Goal: Transaction & Acquisition: Purchase product/service

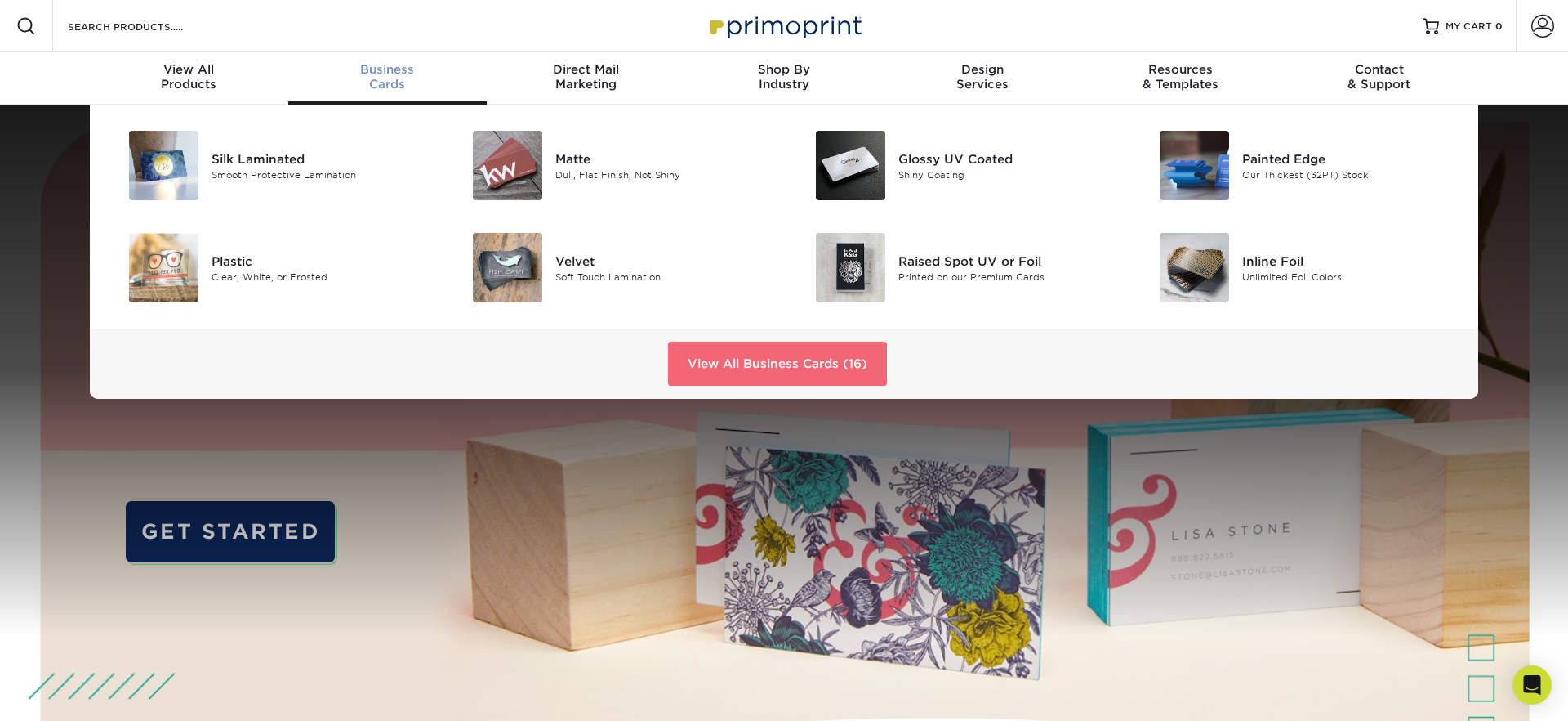
click at [715, 378] on link "View All Business Cards (16)" at bounding box center [777, 363] width 219 height 44
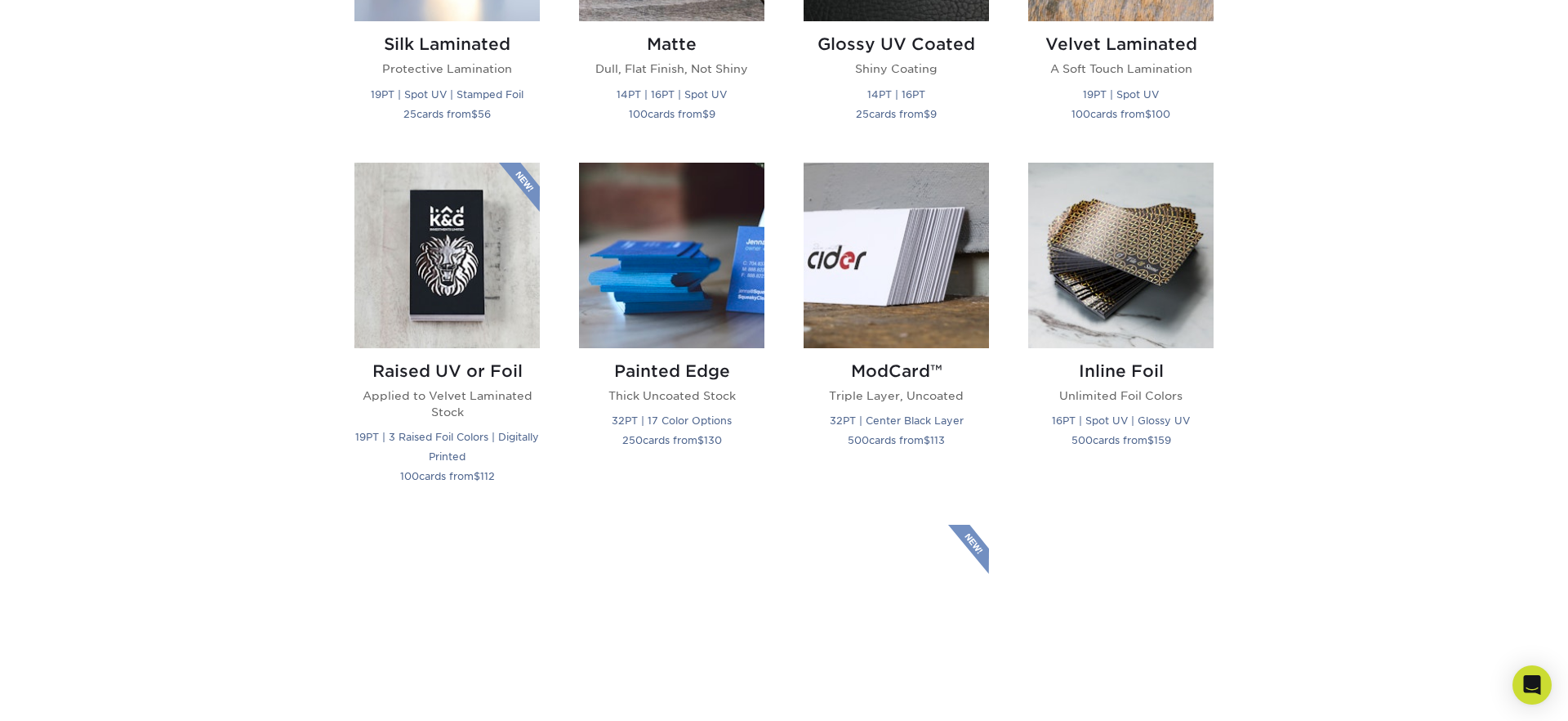
scroll to position [1222, 0]
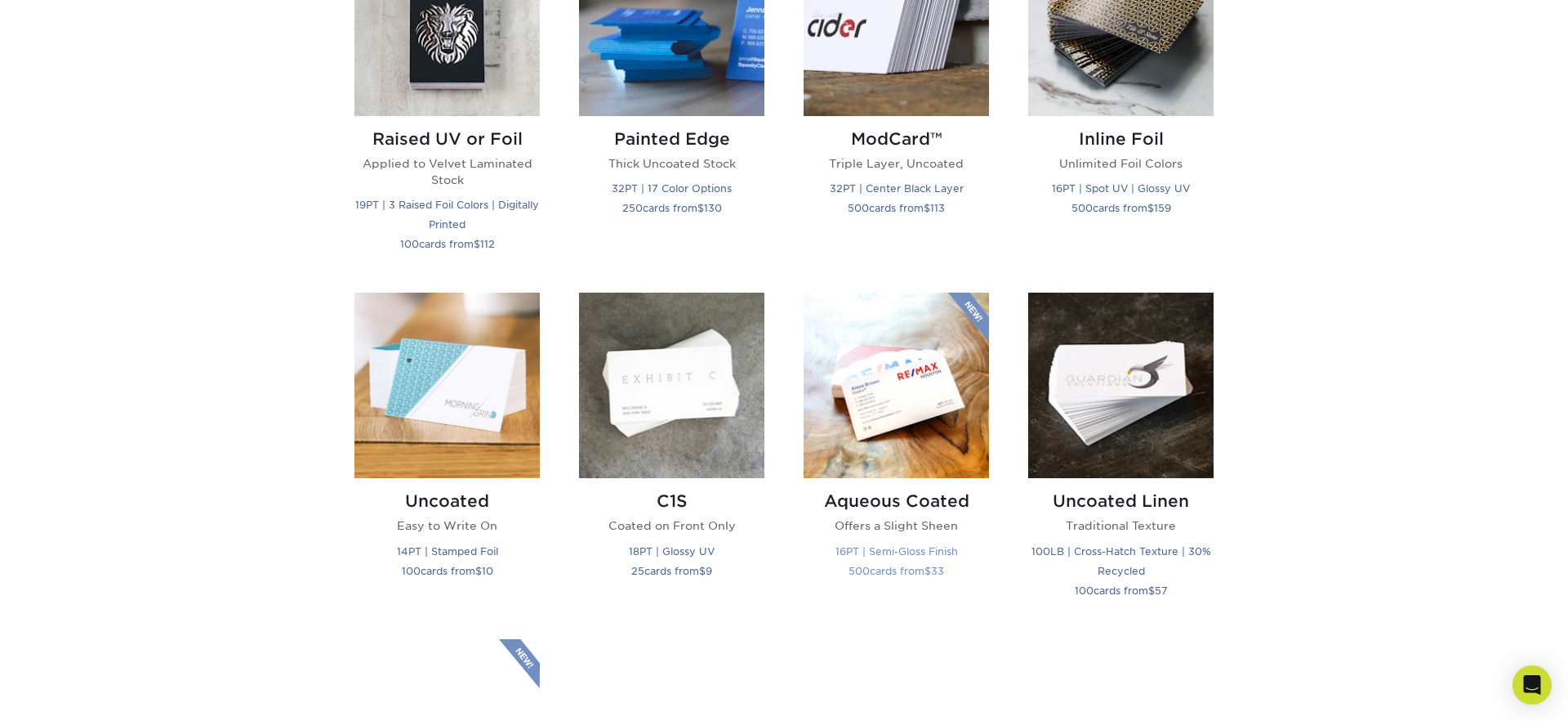
click at [895, 383] on img at bounding box center [896, 385] width 185 height 185
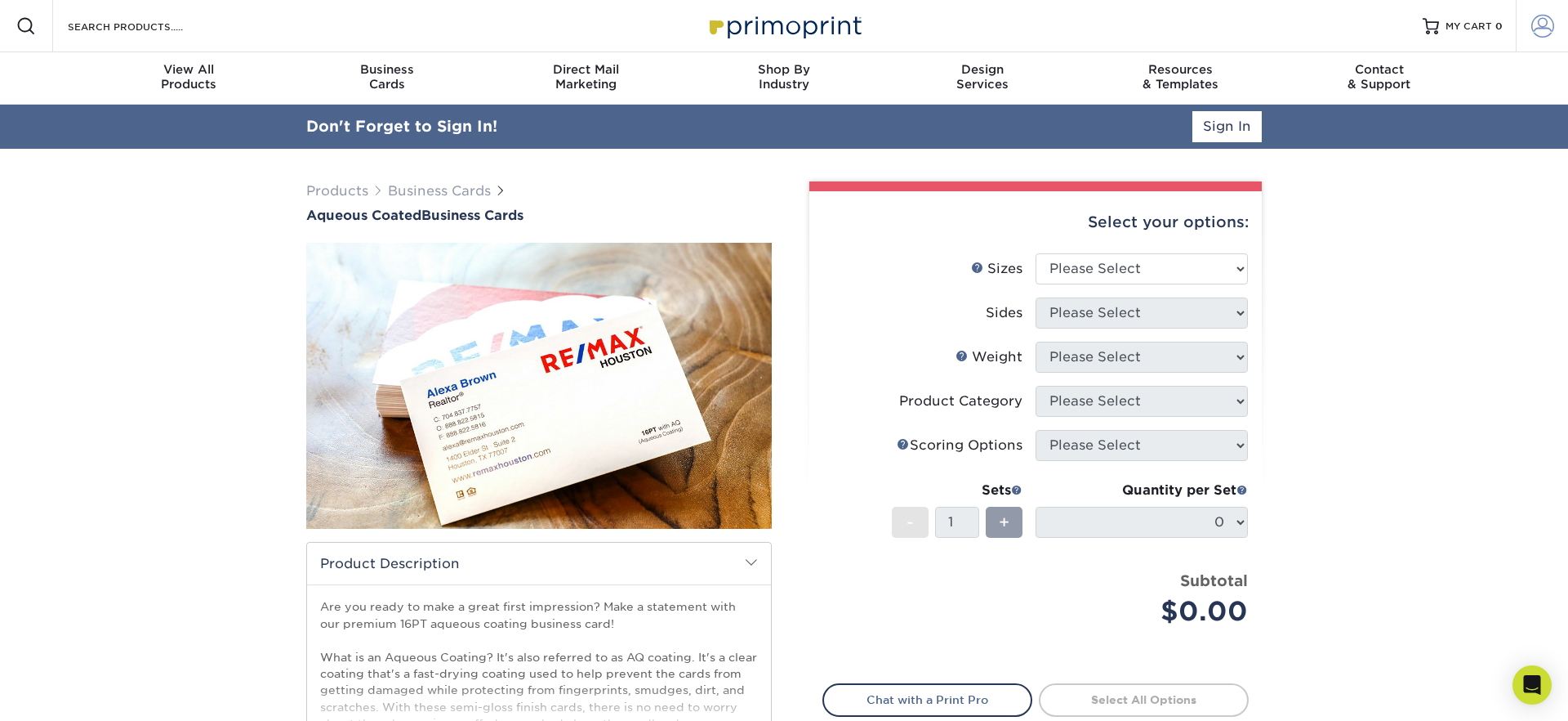
click at [1540, 33] on span at bounding box center [1541, 26] width 23 height 23
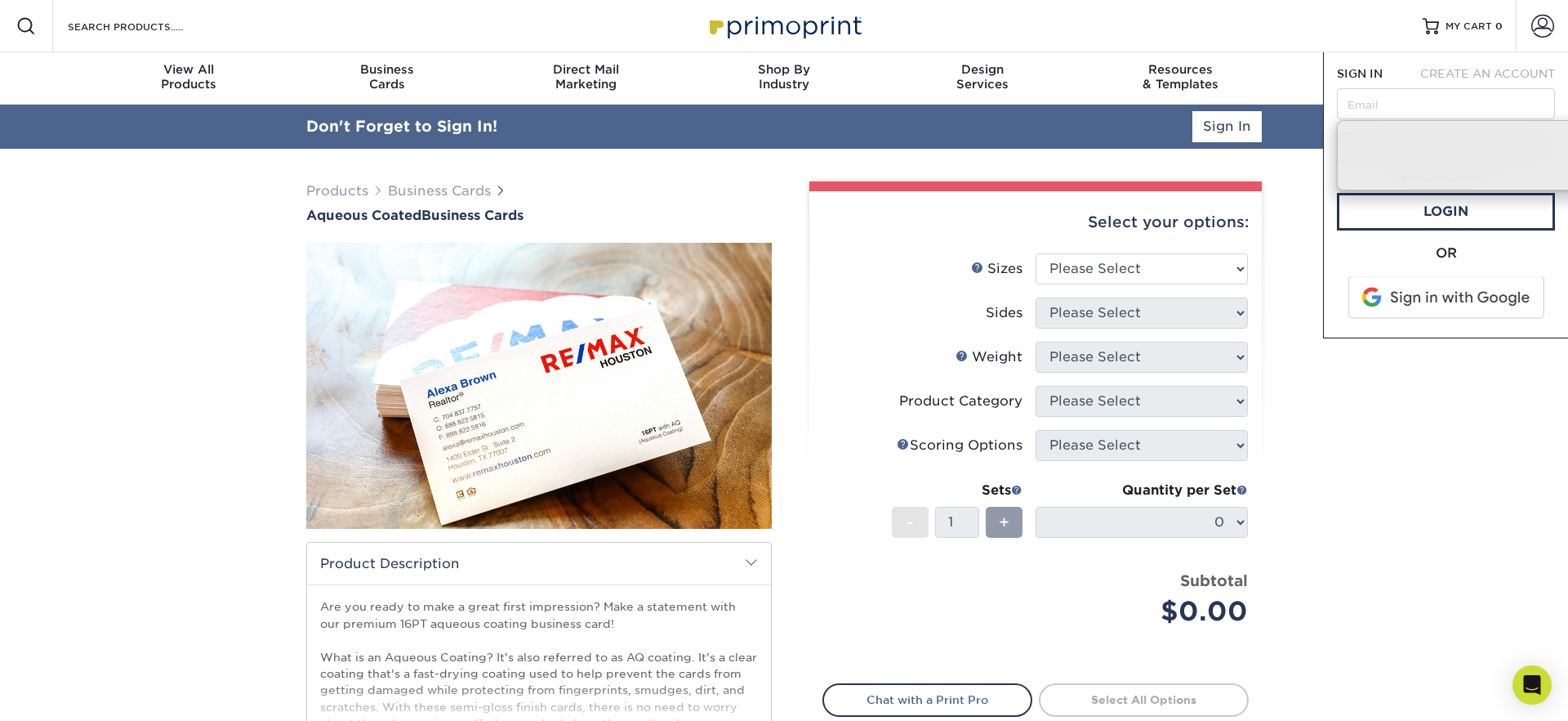
click at [1436, 285] on span at bounding box center [1447, 297] width 208 height 43
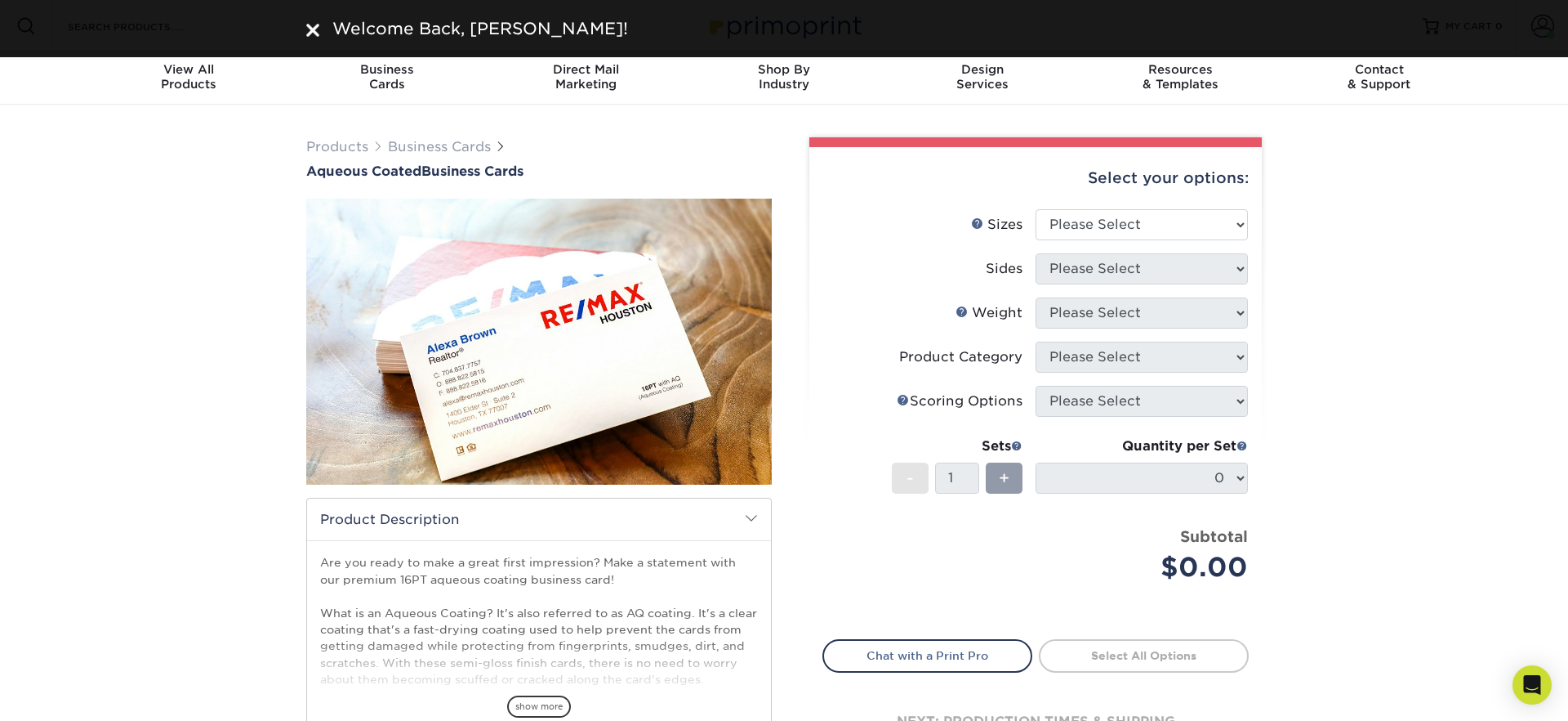
click at [308, 27] on img at bounding box center [312, 30] width 13 height 13
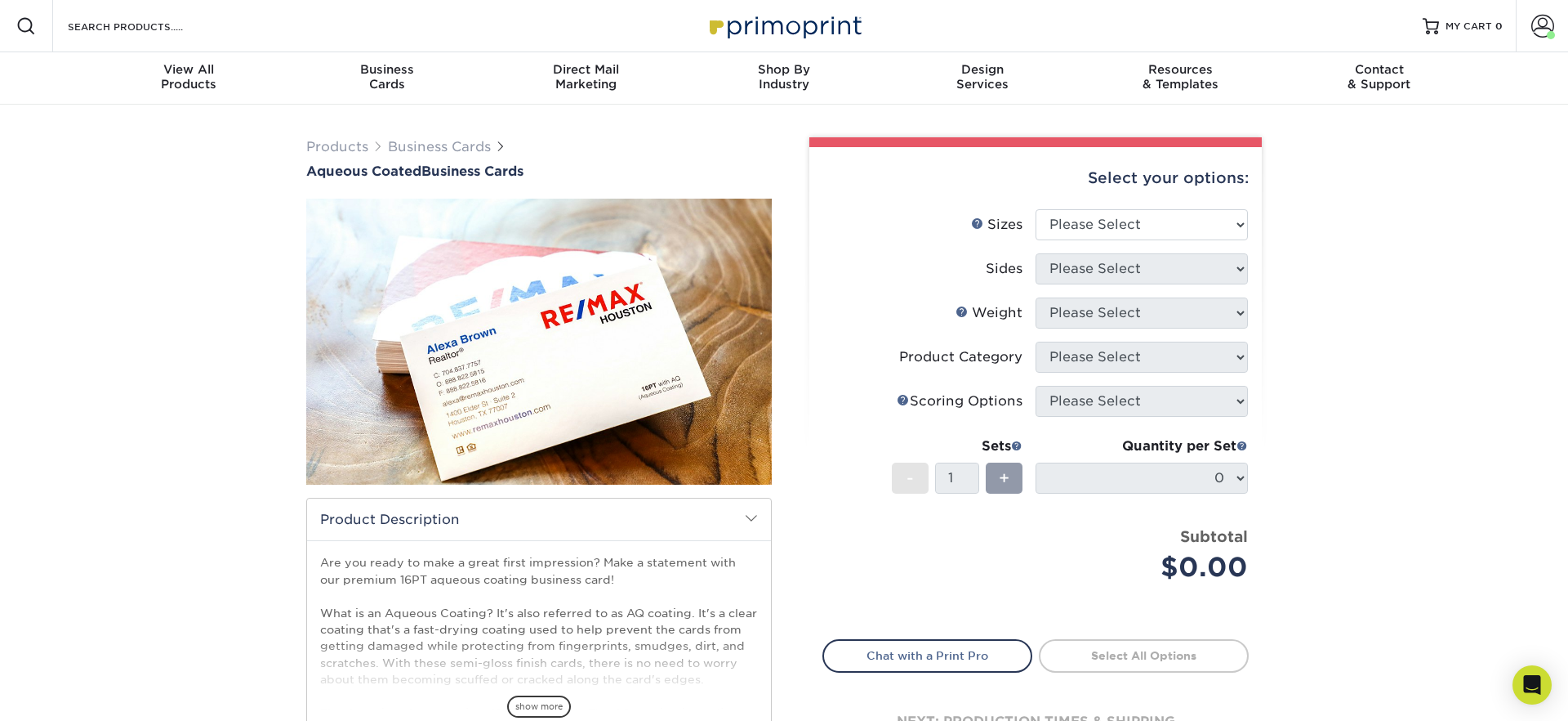
drag, startPoint x: 1549, startPoint y: 317, endPoint x: 1522, endPoint y: 108, distance: 210.7
click at [1546, 315] on div "Products Business Cards Aqueous Coated Business Cards show more $" at bounding box center [784, 514] width 1568 height 820
click at [1535, 21] on span at bounding box center [1541, 26] width 23 height 23
click at [1410, 419] on div "Products Business Cards Aqueous Coated Business Cards show more $" at bounding box center [784, 514] width 1568 height 820
click at [1063, 224] on select "Please Select 1.5" x 3.5" - Mini 1.75" x 3.5" - Mini 2" x 3" - Mini 2" x 3.5" -…" at bounding box center [1141, 224] width 212 height 31
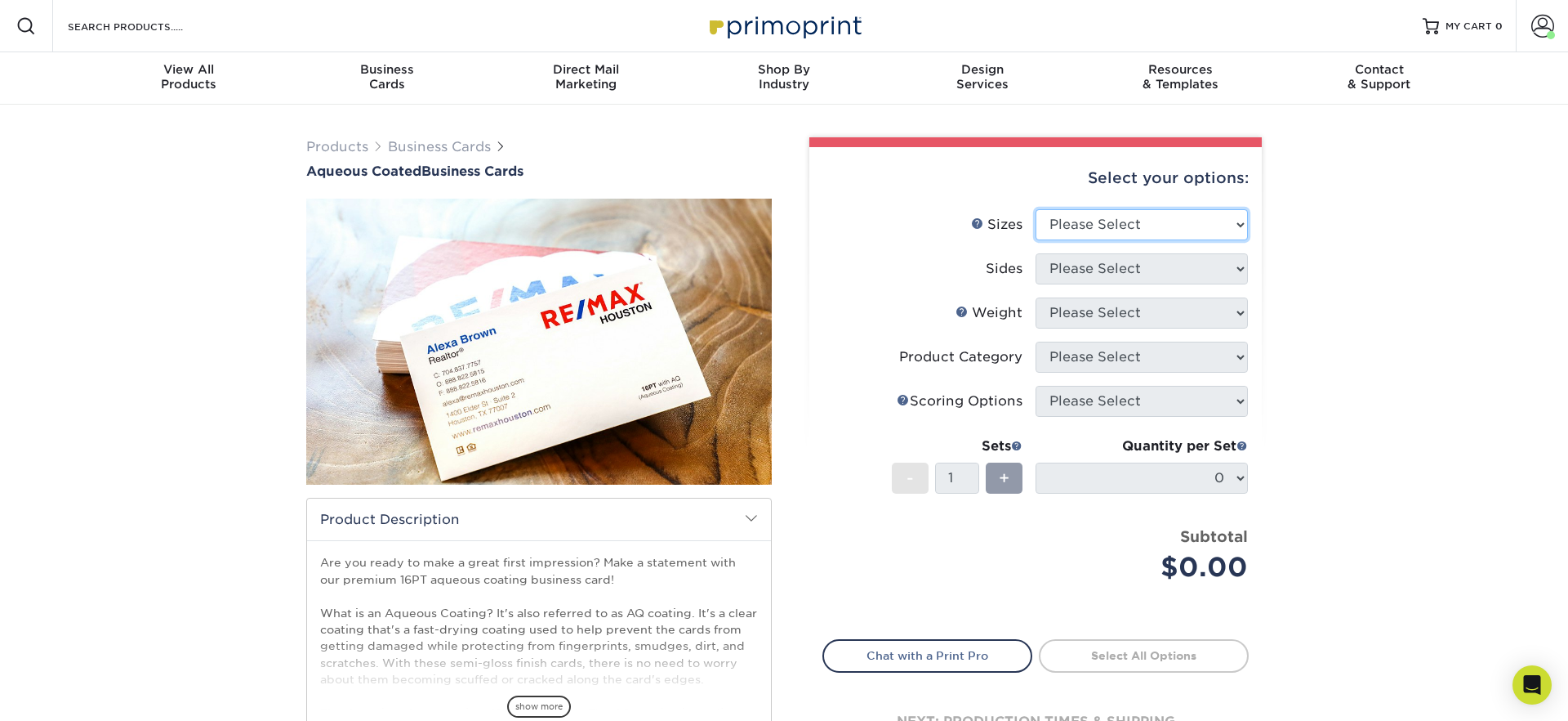
select select "2.00x3.50"
click at [1035, 209] on select "Please Select 1.5" x 3.5" - Mini 1.75" x 3.5" - Mini 2" x 3" - Mini 2" x 3.5" -…" at bounding box center [1141, 224] width 212 height 31
click at [1105, 270] on select "Please Select Print Both Sides Print Front Only" at bounding box center [1141, 268] width 212 height 31
select select "13abbda7-1d64-4f25-8bb2-c179b224825d"
click at [1035, 253] on select "Please Select Print Both Sides Print Front Only" at bounding box center [1141, 268] width 212 height 31
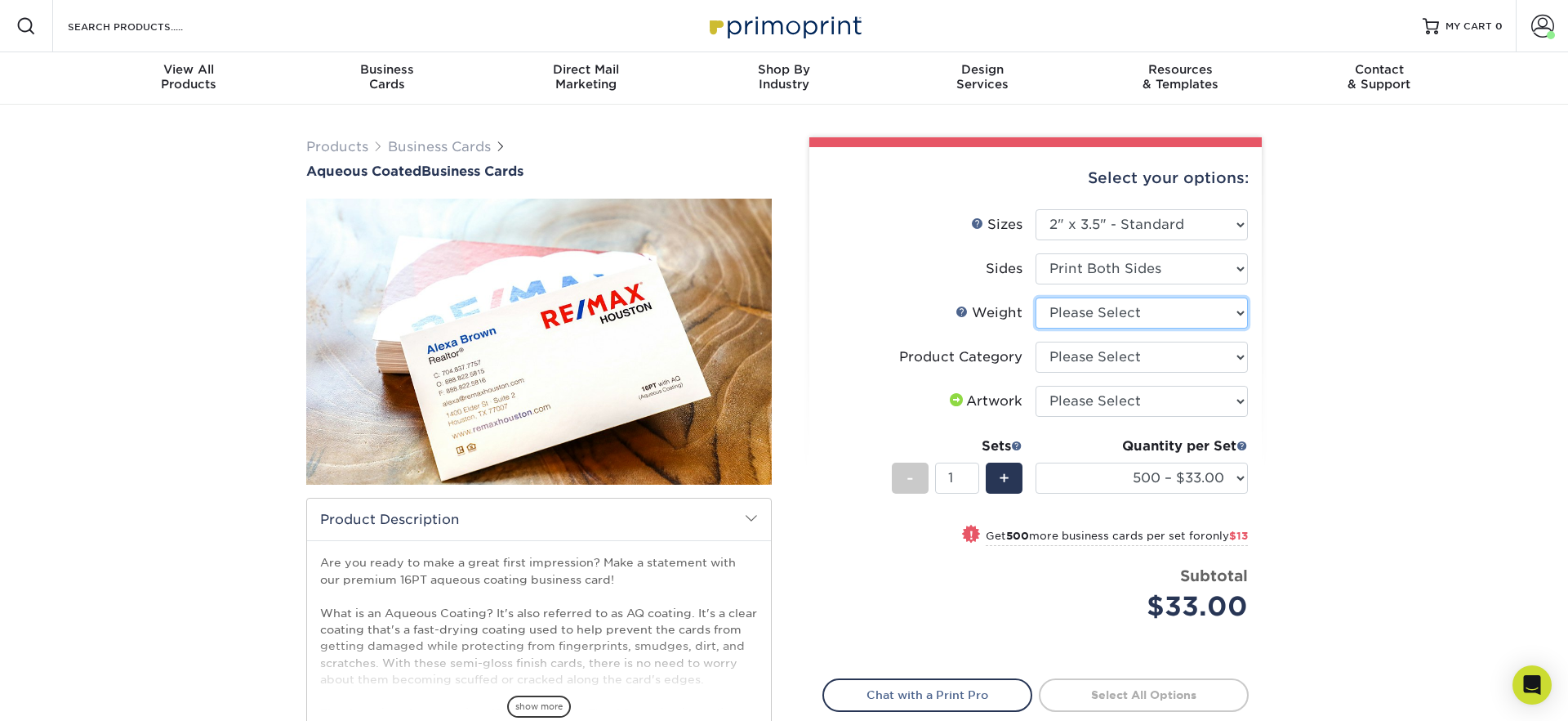
click at [1090, 312] on select "Please Select 16PT" at bounding box center [1141, 312] width 212 height 31
select select "16PT"
click at [1035, 298] on select "Please Select 16PT" at bounding box center [1141, 312] width 212 height 31
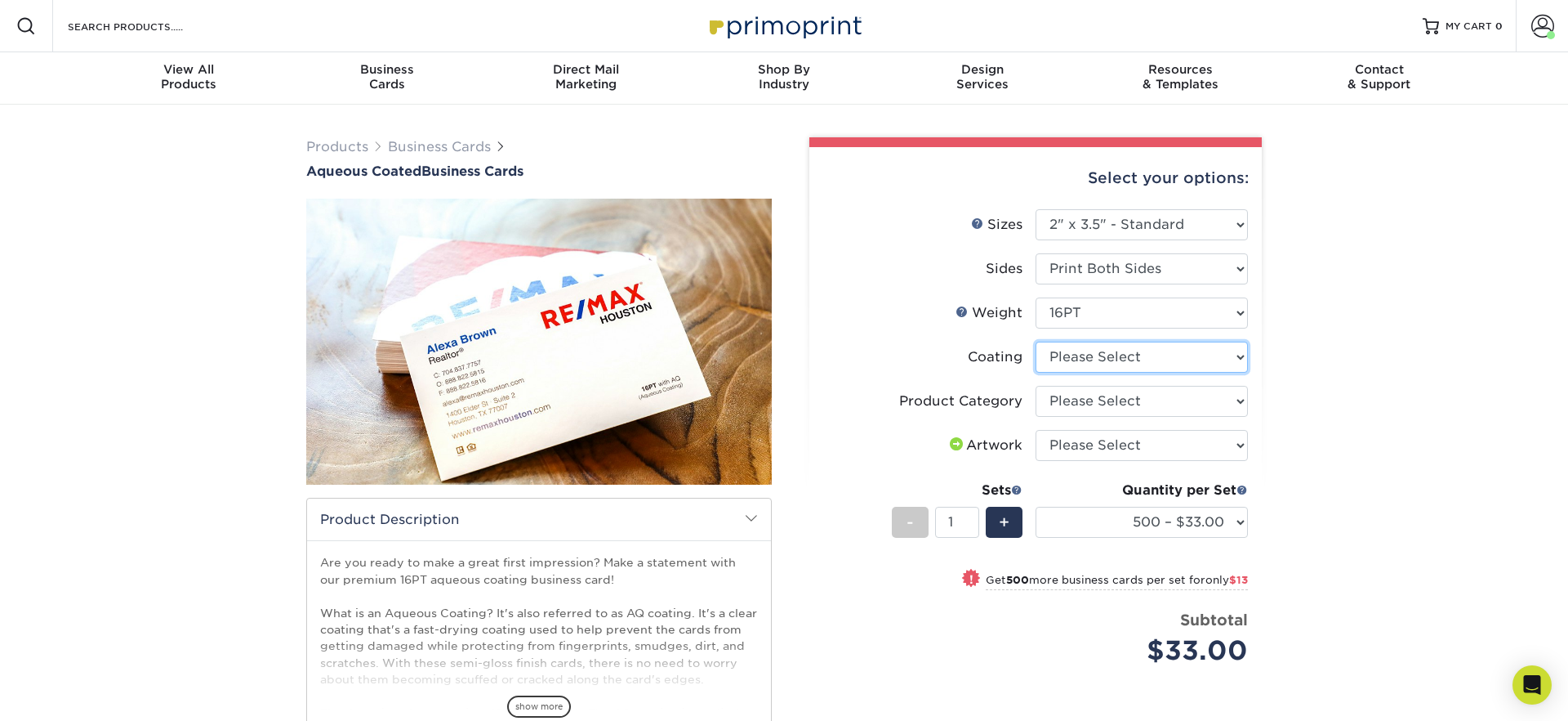
click at [1093, 360] on select at bounding box center [1141, 356] width 212 height 31
select select "d41dab50-ff65-4f4f-bb17-2afe4d36ae33"
click at [1035, 341] on select at bounding box center [1141, 356] width 212 height 31
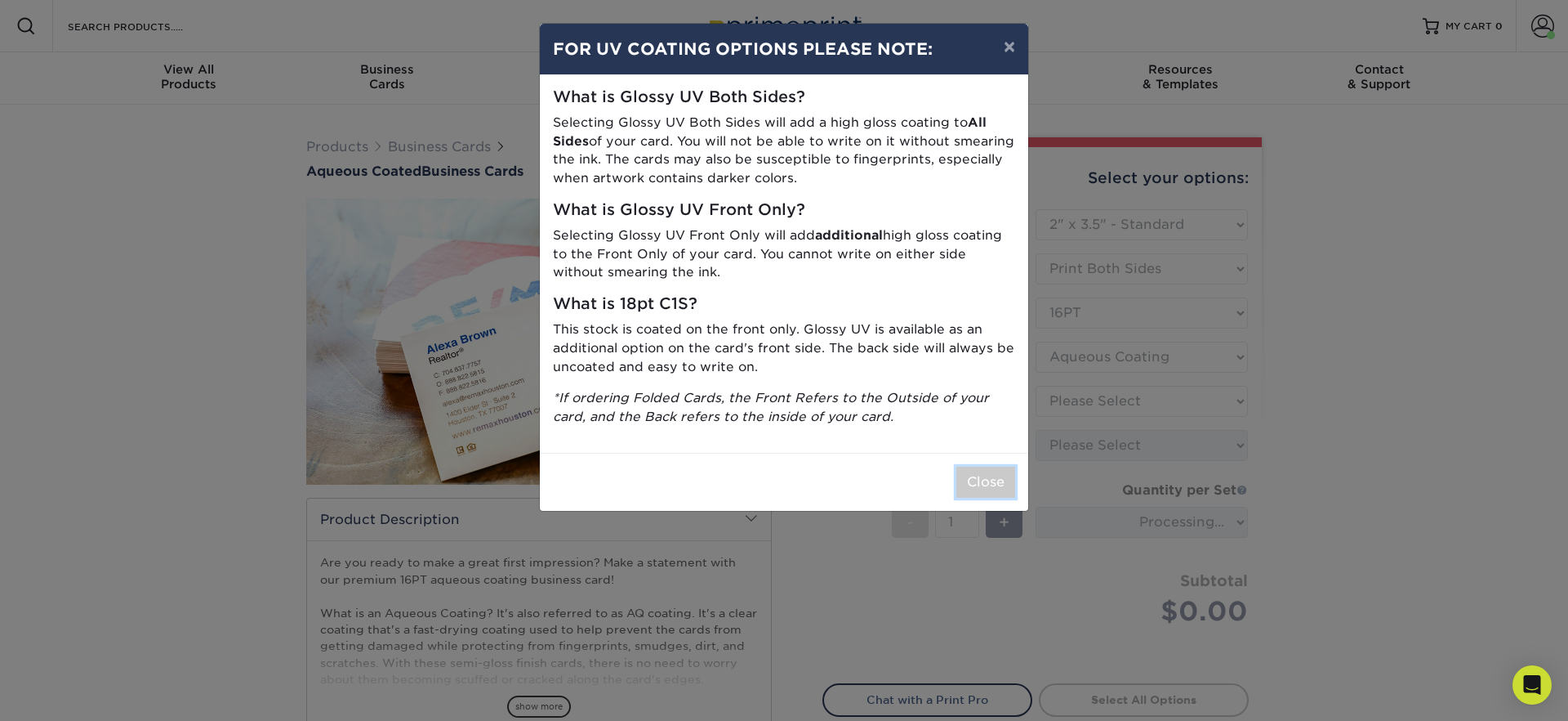
click at [984, 489] on button "Close" at bounding box center [985, 481] width 58 height 31
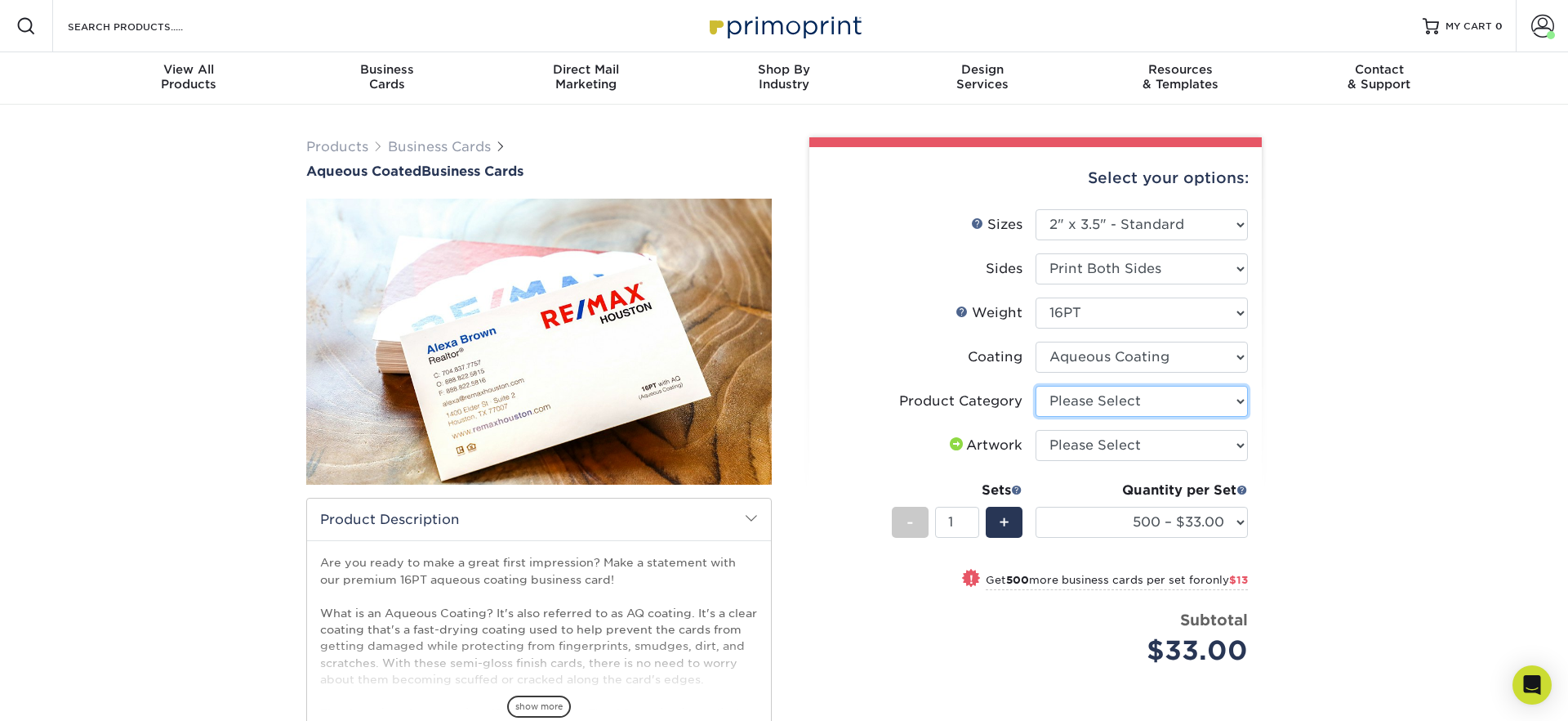
click at [1112, 404] on select "Please Select Business Cards" at bounding box center [1141, 401] width 212 height 31
select select "3b5148f1-0588-4f88-a218-97bcfdce65c1"
click at [1035, 386] on select "Please Select Business Cards" at bounding box center [1141, 401] width 212 height 31
click at [1098, 447] on select "Please Select I will upload files I need a design - $100" at bounding box center [1141, 444] width 212 height 31
select select "upload"
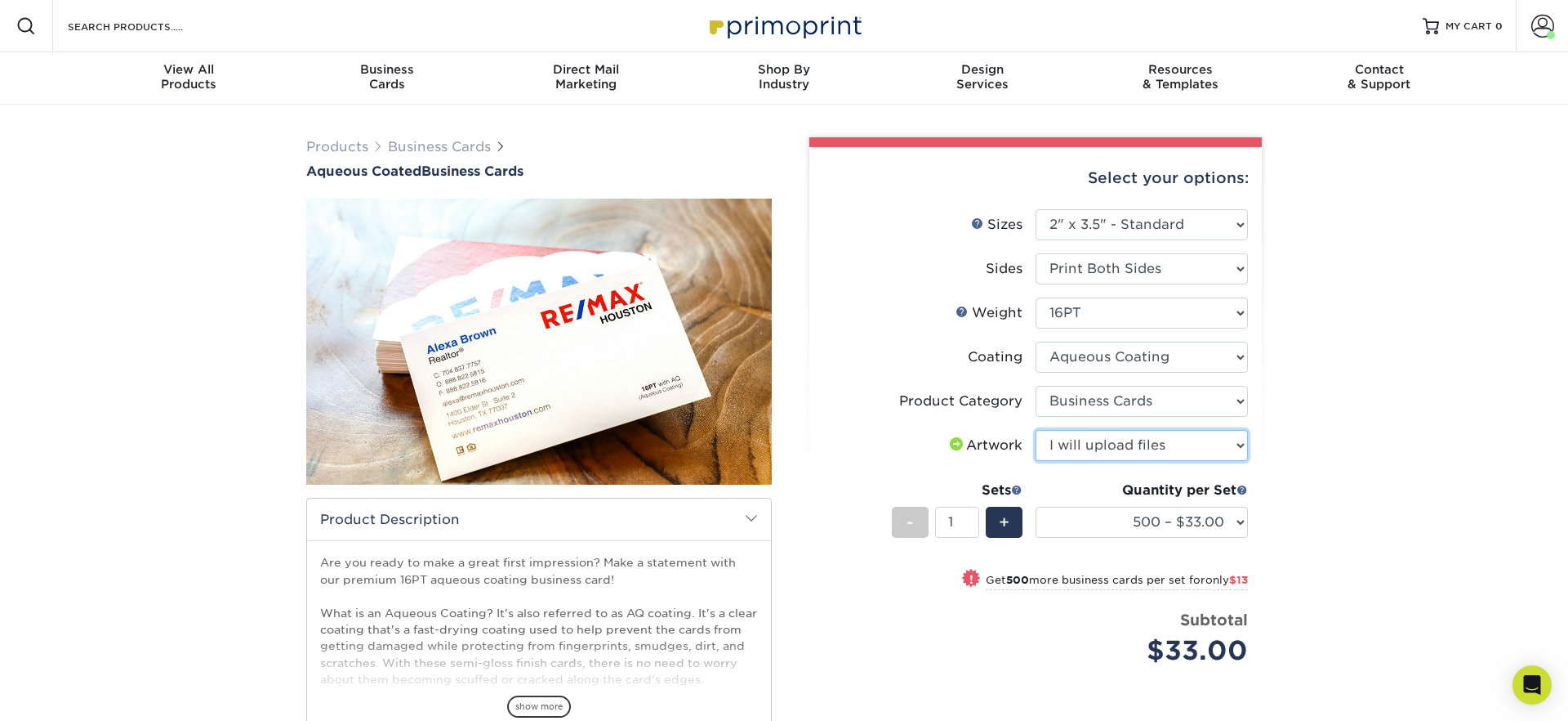
click at [1035, 429] on select "Please Select I will upload files I need a design - $100" at bounding box center [1141, 444] width 212 height 31
click at [1348, 522] on div "Products Business Cards Aqueous Coated Business Cards show more $" at bounding box center [784, 514] width 1568 height 820
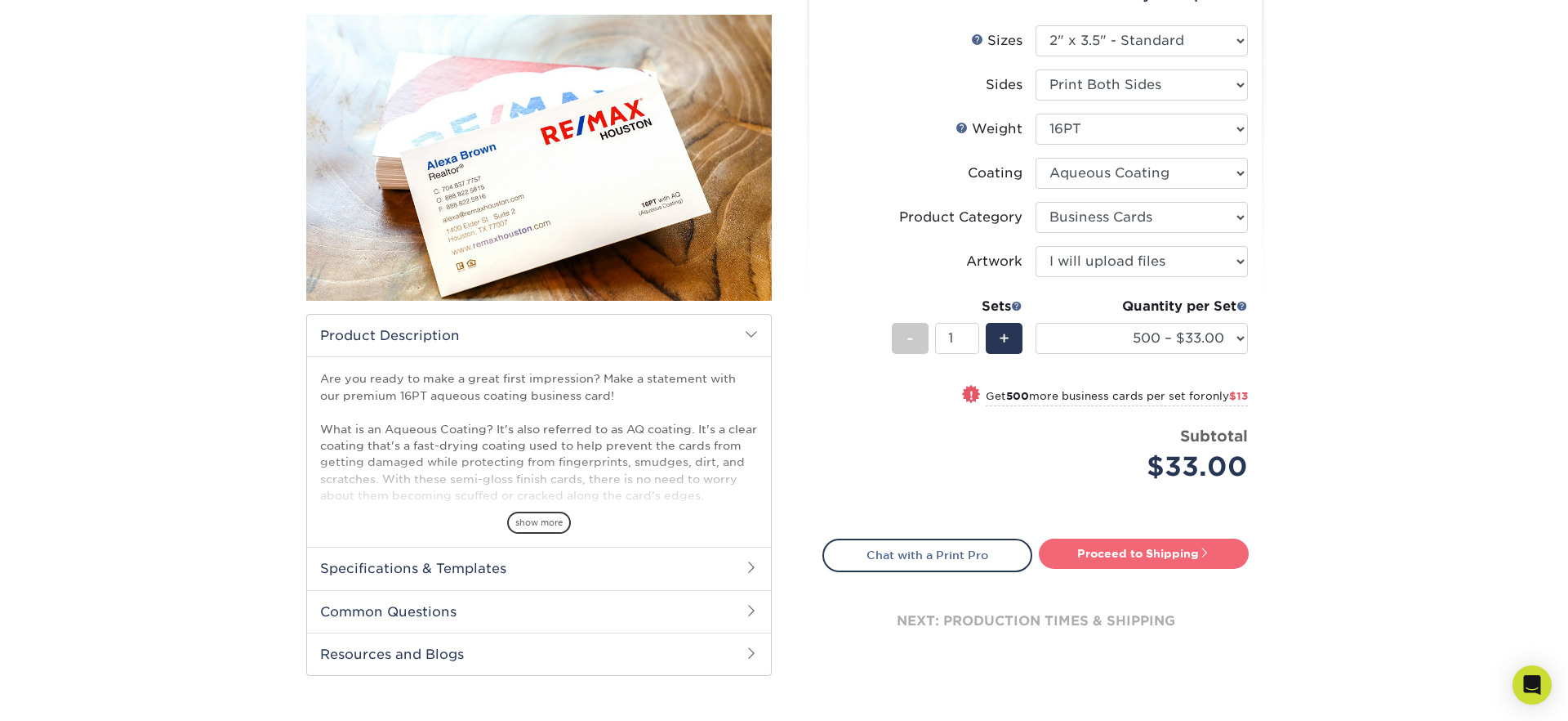
scroll to position [189, 0]
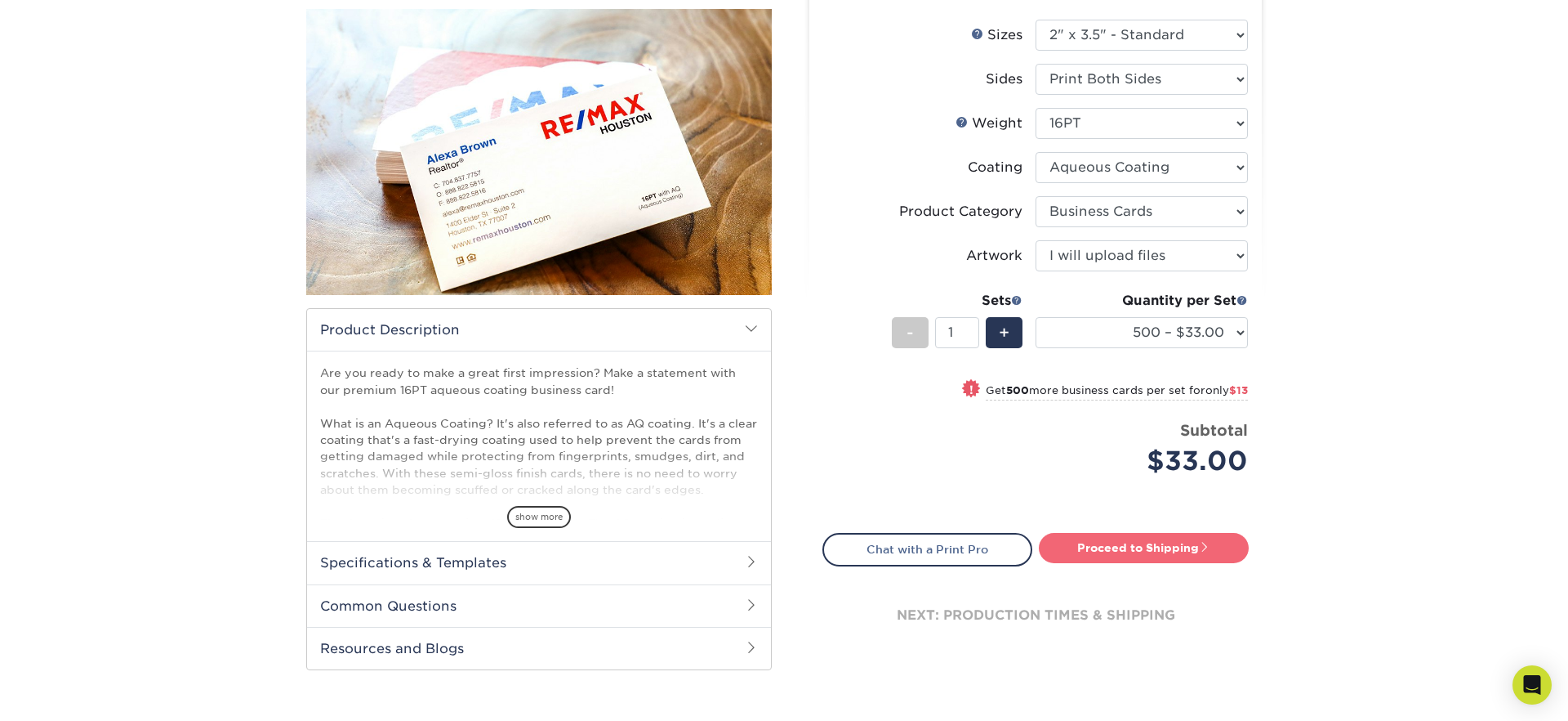
click at [1122, 554] on link "Proceed to Shipping" at bounding box center [1144, 547] width 210 height 30
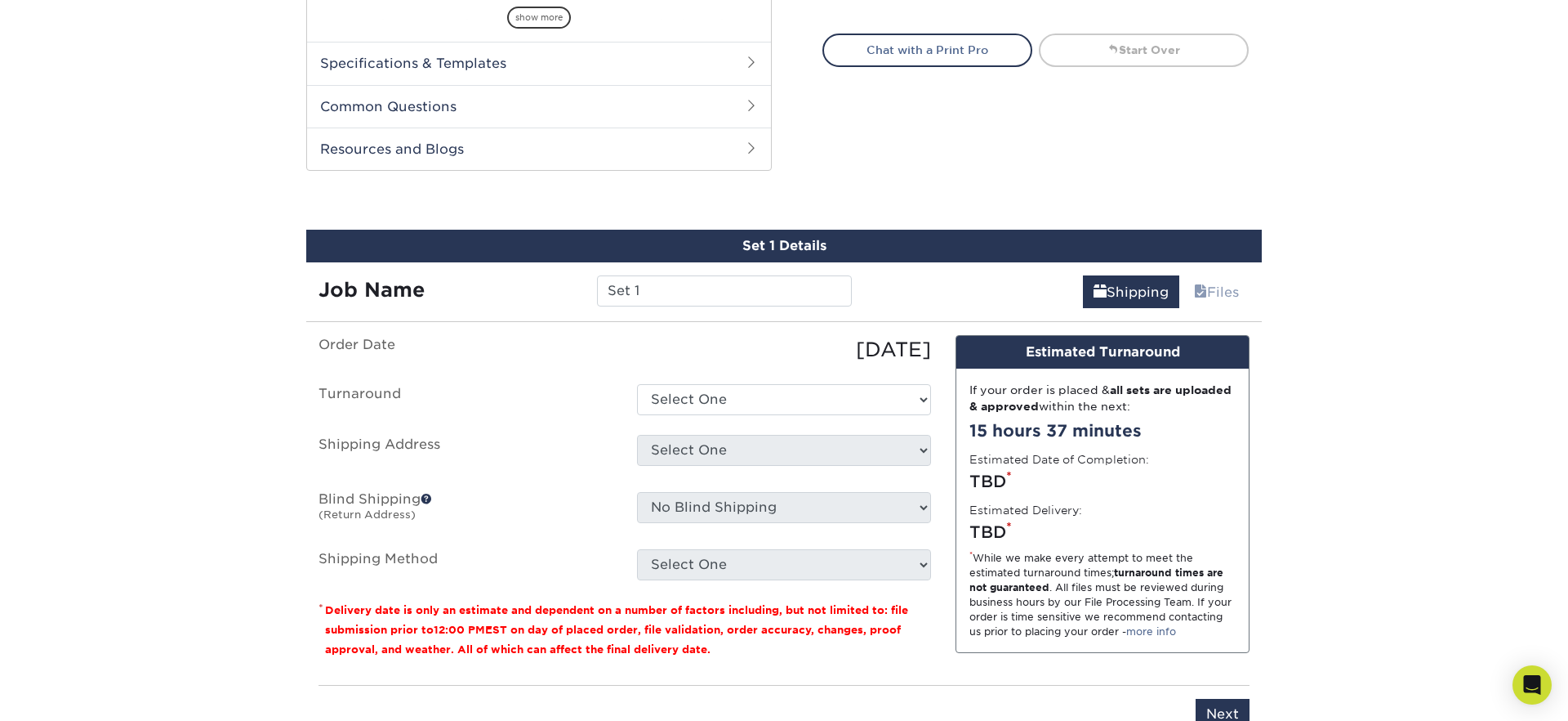
scroll to position [780, 0]
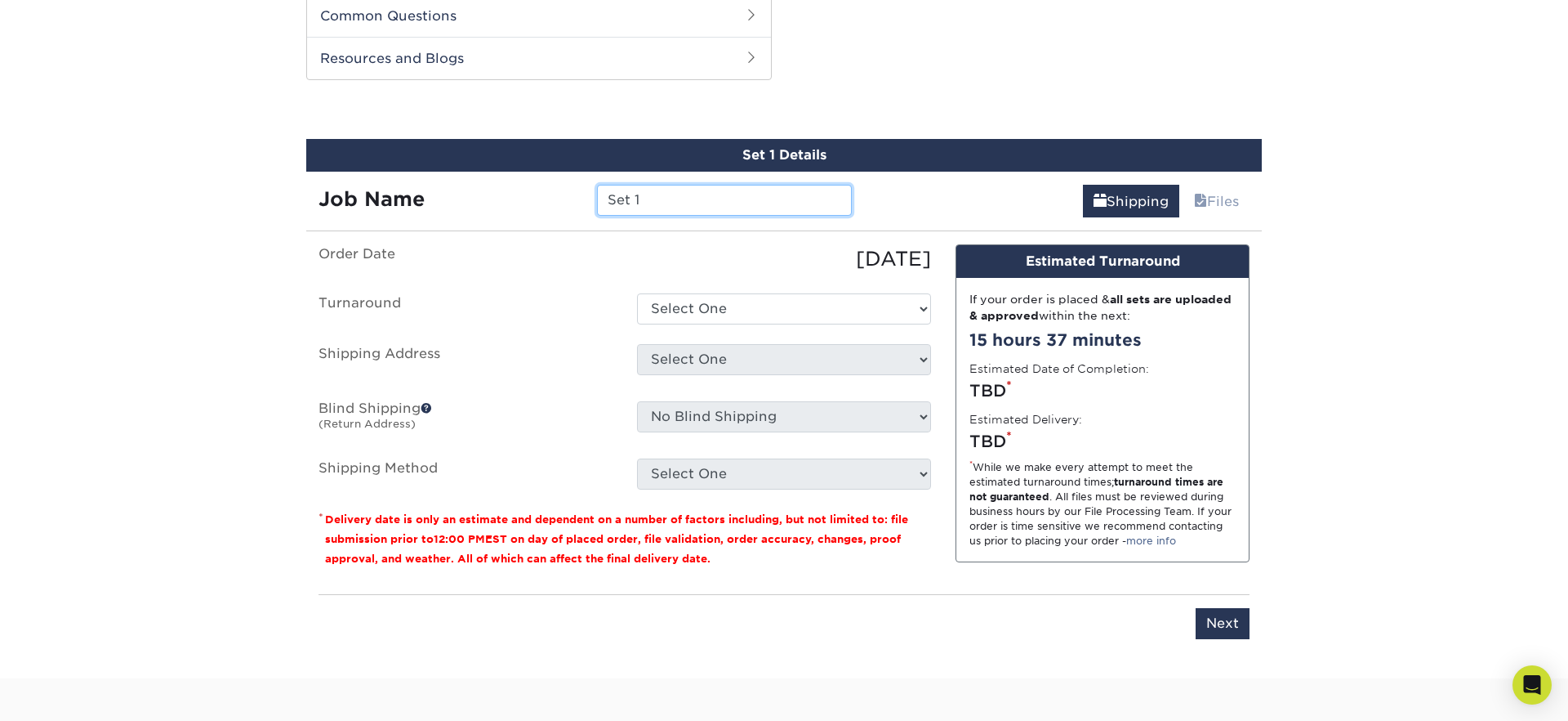
drag, startPoint x: 620, startPoint y: 199, endPoint x: 468, endPoint y: 186, distance: 152.6
click at [468, 186] on div "Job Name Set 1" at bounding box center [585, 199] width 558 height 31
type input "[PERSON_NAME]"
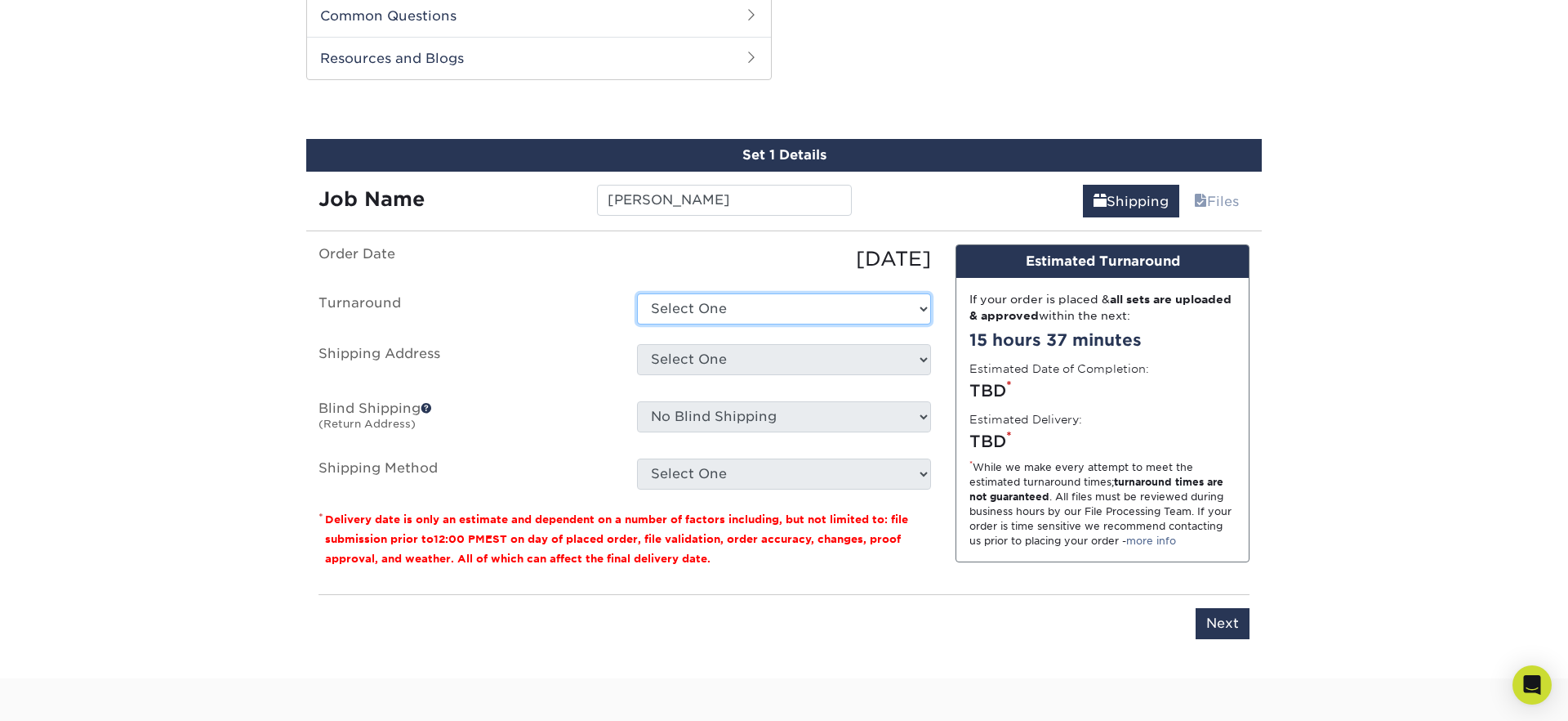
click at [683, 299] on select "Select One 2-4 Business Days 2 Day Next Business Day" at bounding box center [783, 308] width 294 height 31
select select "6247fa13-6ec4-4bd5-81ce-27fae4b5d043"
click at [636, 294] on select "Select One 2-4 Business Days 2 Day Next Business Day" at bounding box center [783, 308] width 294 height 31
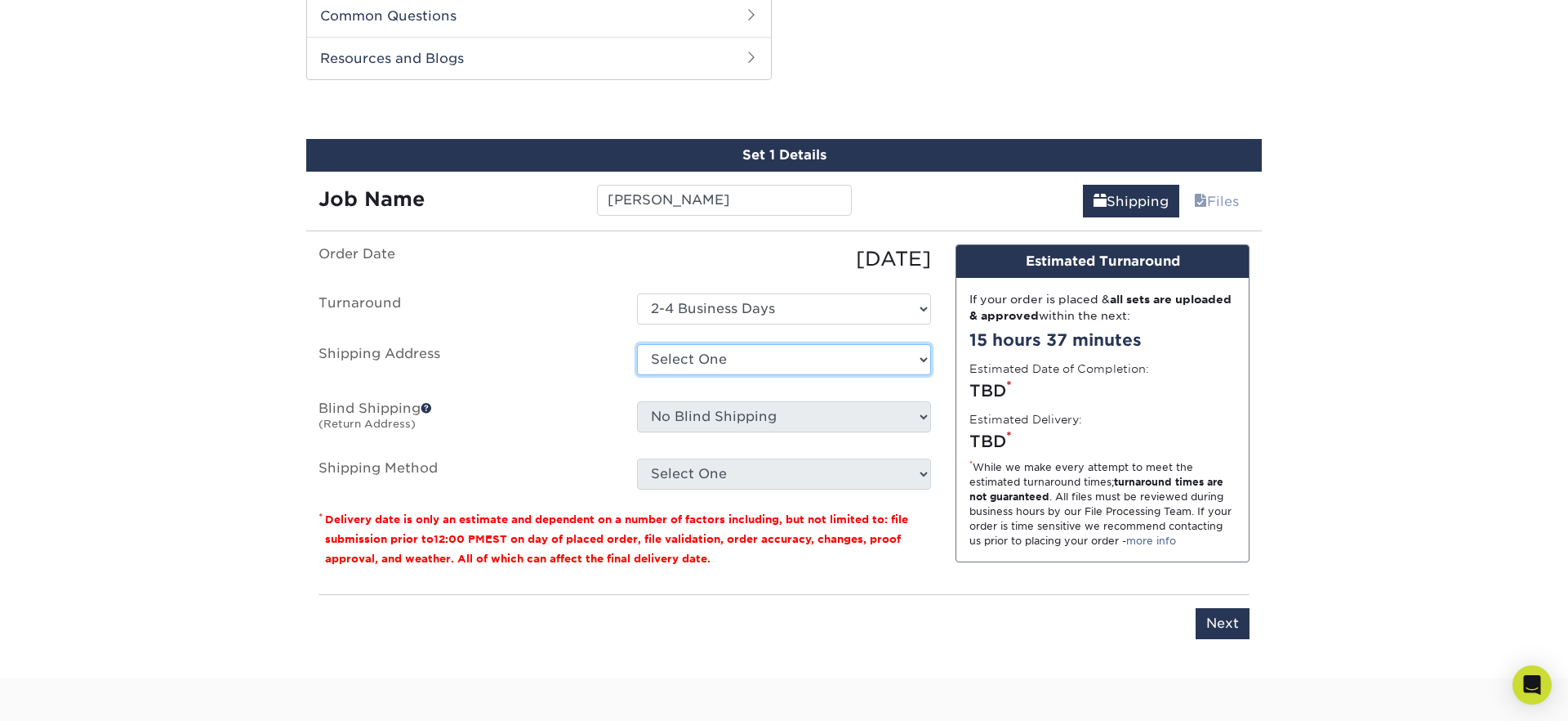
click at [704, 354] on select "Select One 176 S Mountain View Abraham Romero ACO GENERAL CONSTRUCTION Adrian M…" at bounding box center [783, 359] width 294 height 31
select select "281601"
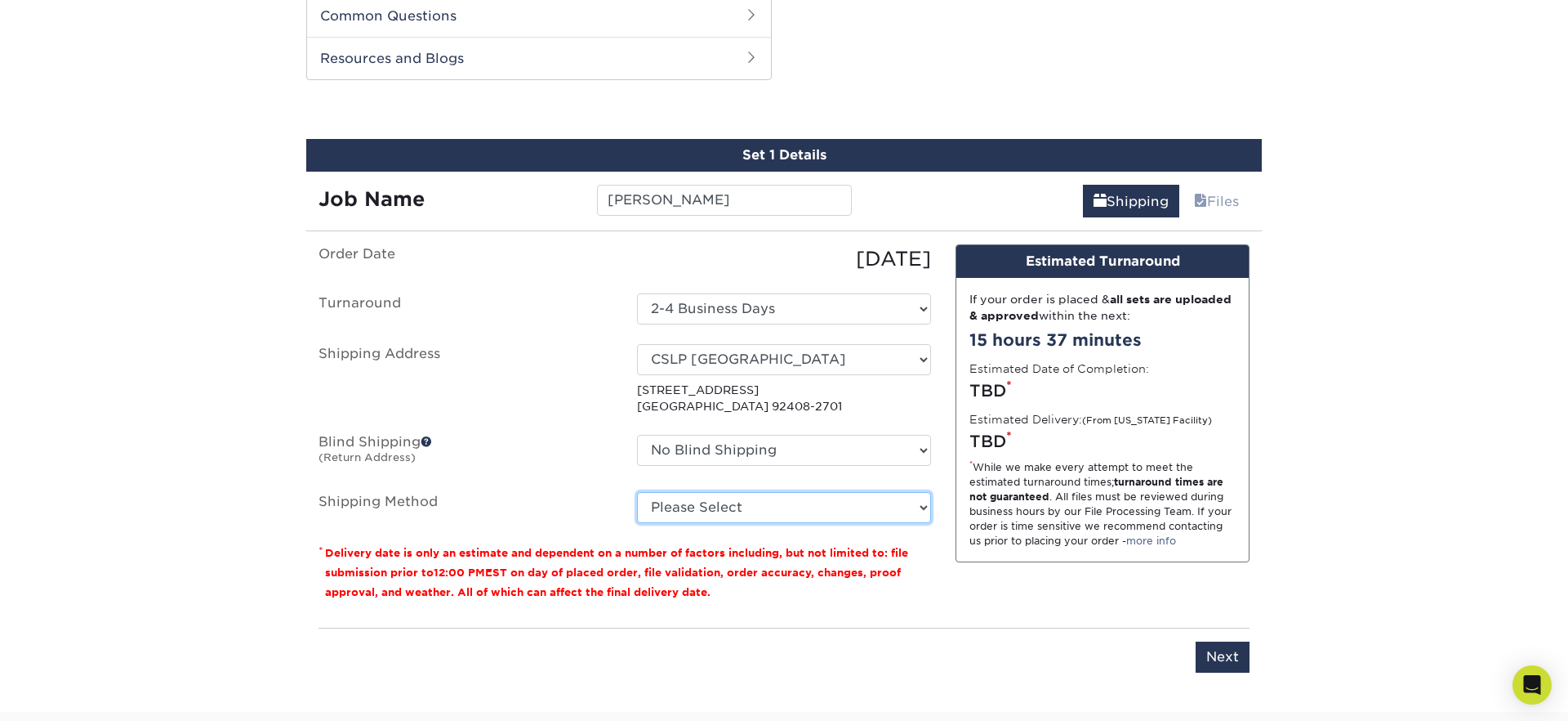
click at [729, 512] on select "Please Select Ground Shipping (+$8.96) 3 Day Shipping Service (+$15.34) 2 Day A…" at bounding box center [783, 507] width 294 height 31
select select "03"
click at [636, 492] on select "Please Select Ground Shipping (+$8.96) 3 Day Shipping Service (+$15.34) 2 Day A…" at bounding box center [783, 507] width 294 height 31
drag, startPoint x: 1099, startPoint y: 632, endPoint x: 1172, endPoint y: 651, distance: 75.4
click at [1116, 639] on div "Please enter job name and select desired turnaround time, shipping address and …" at bounding box center [783, 650] width 931 height 45
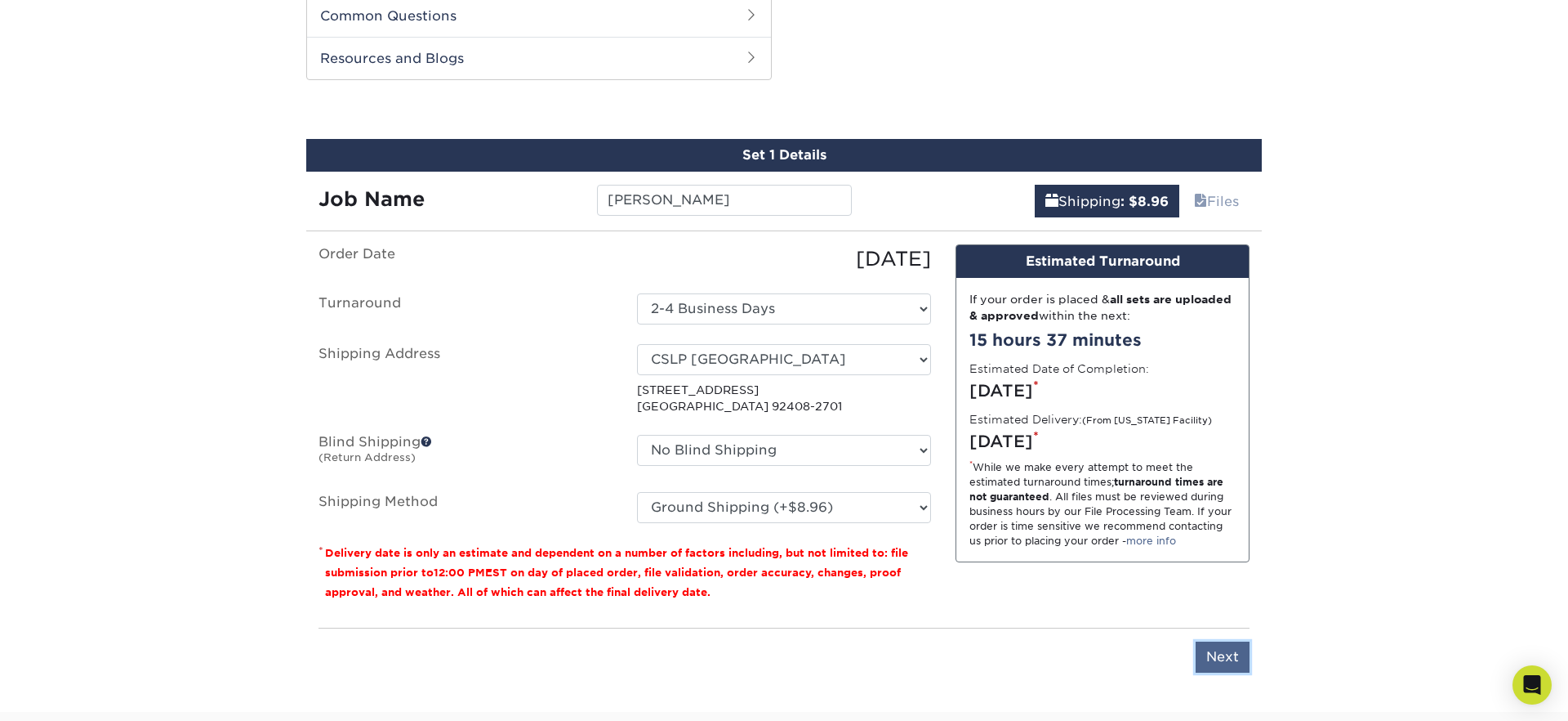
click at [1214, 661] on input "Next" at bounding box center [1222, 657] width 54 height 31
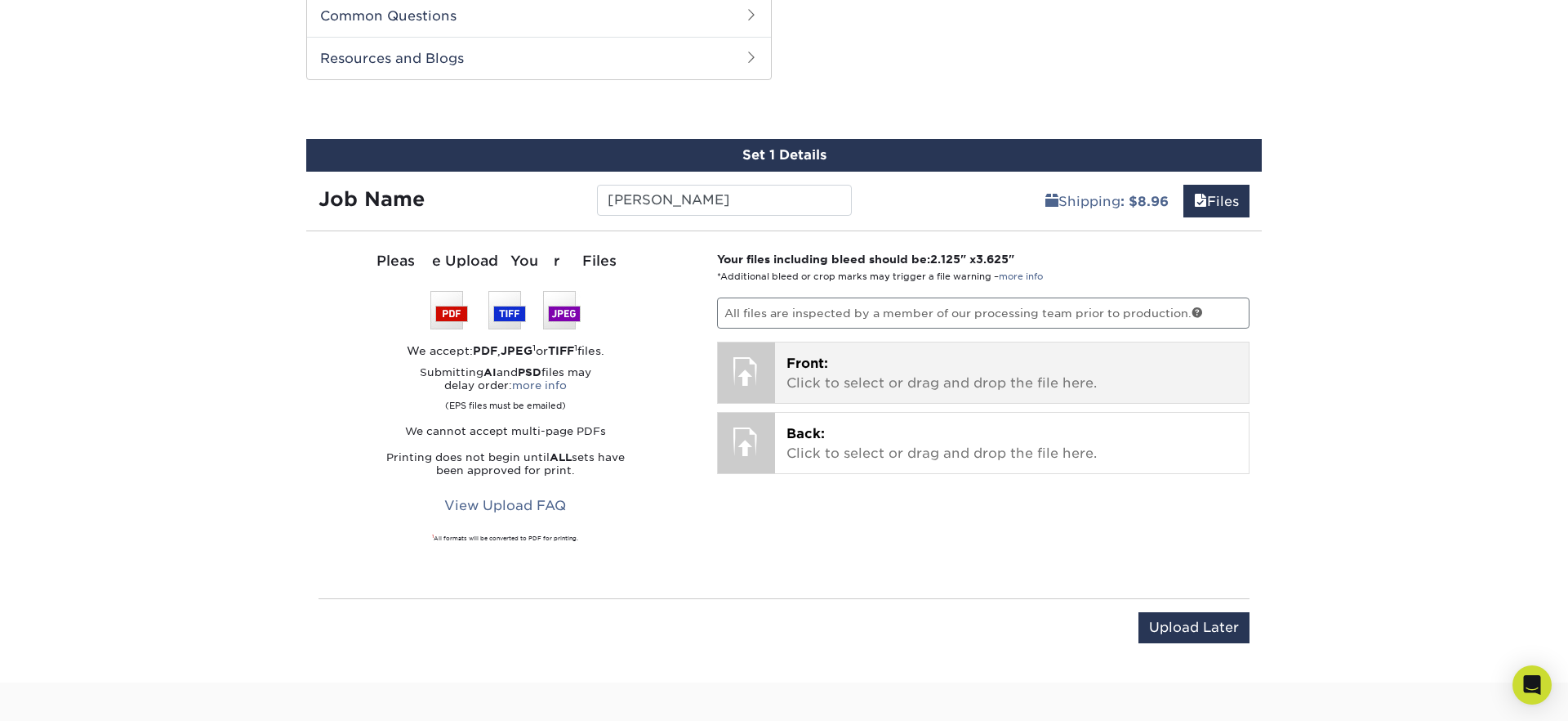
click at [782, 368] on div "Front: Click to select or drag and drop the file here. Choose file" at bounding box center [1012, 372] width 475 height 60
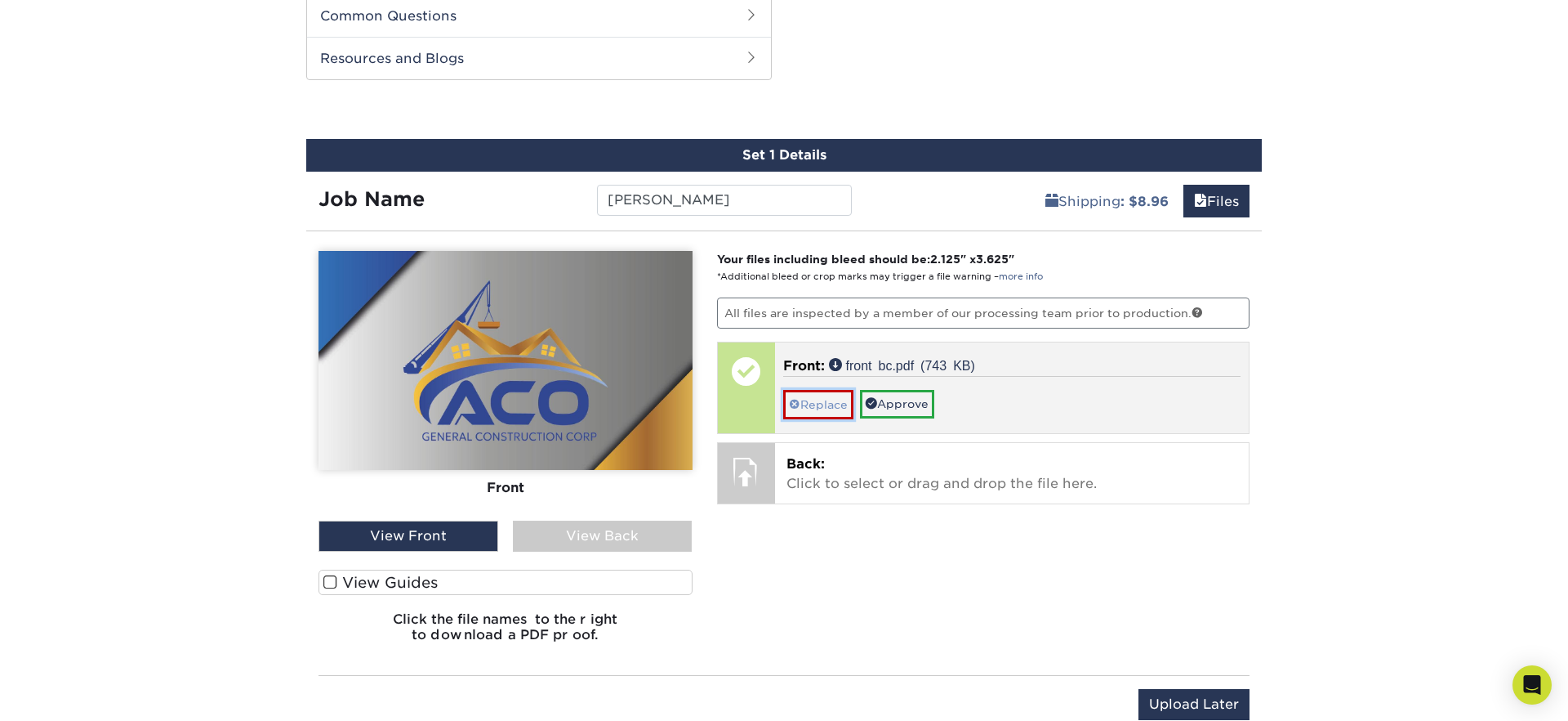
click at [826, 408] on link "Replace" at bounding box center [818, 404] width 70 height 29
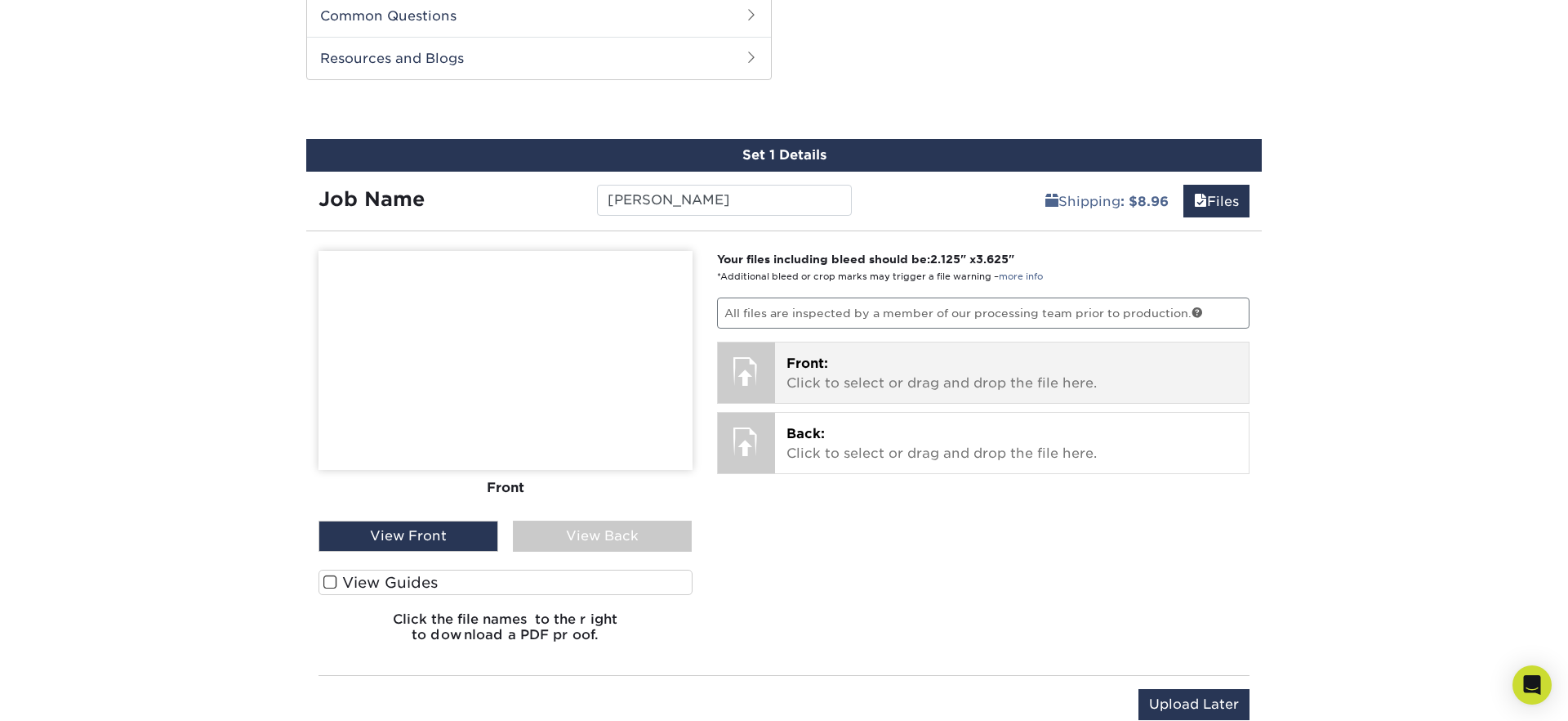
click at [959, 360] on p "Front: Click to select or drag and drop the file here." at bounding box center [1012, 374] width 452 height 40
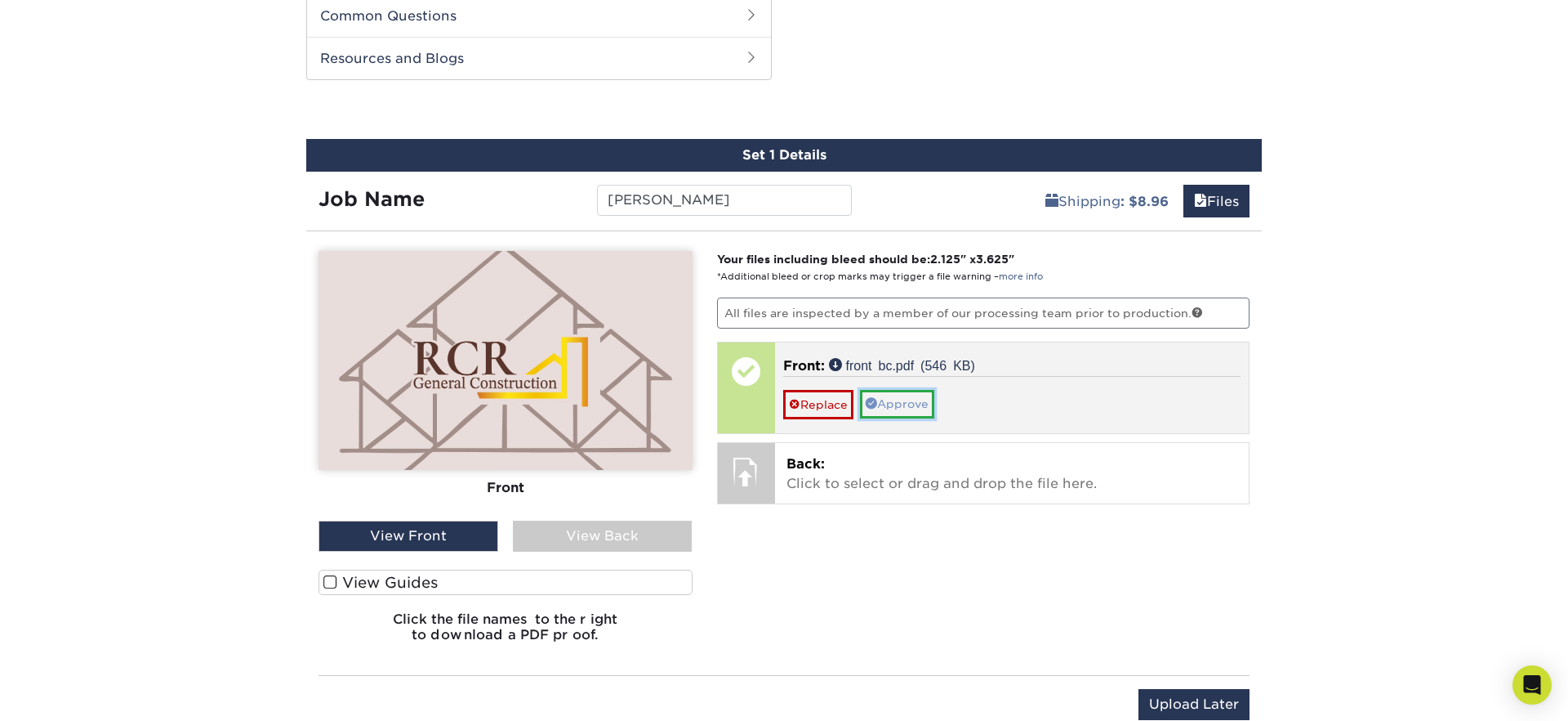
click at [908, 403] on link "Approve" at bounding box center [896, 404] width 74 height 28
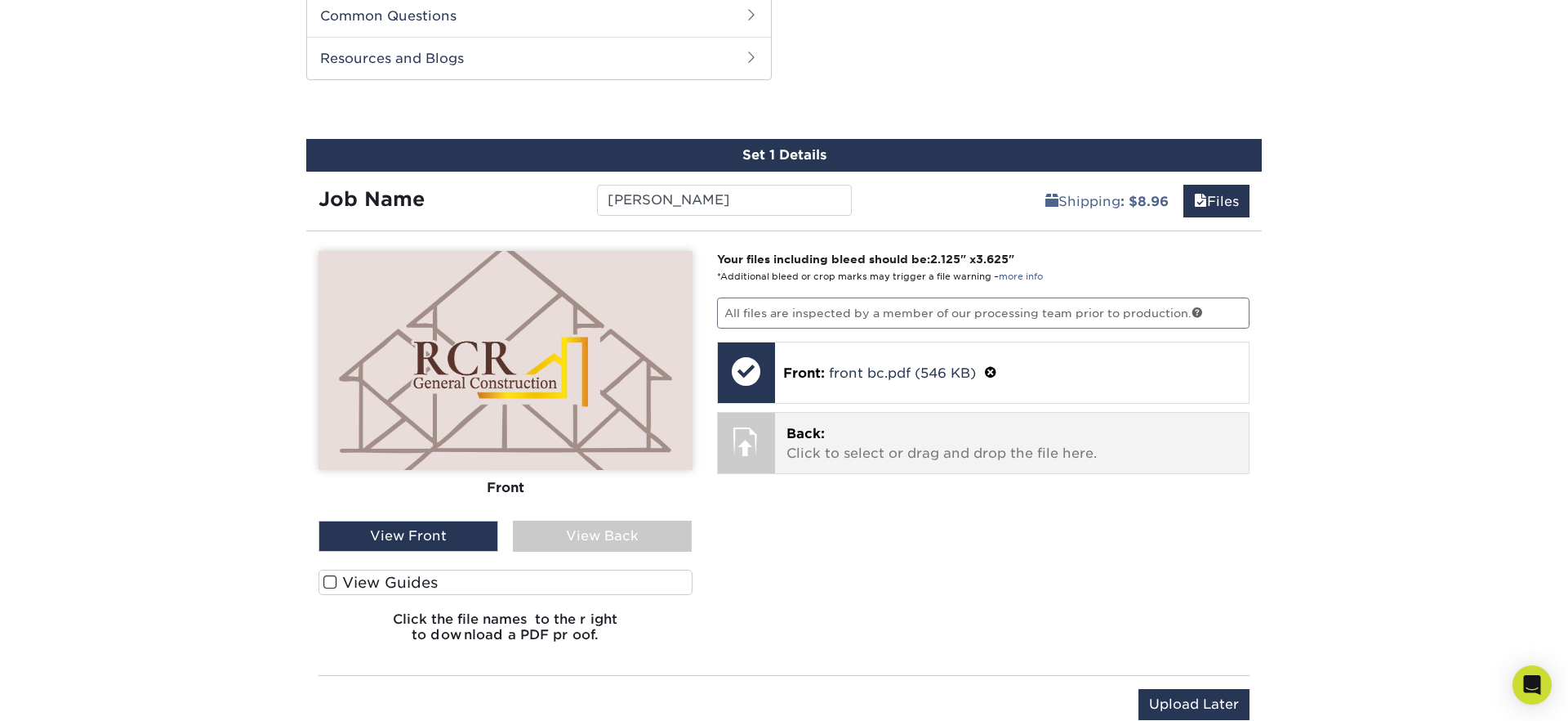
click at [894, 442] on p "Back: Click to select or drag and drop the file here." at bounding box center [1012, 444] width 452 height 40
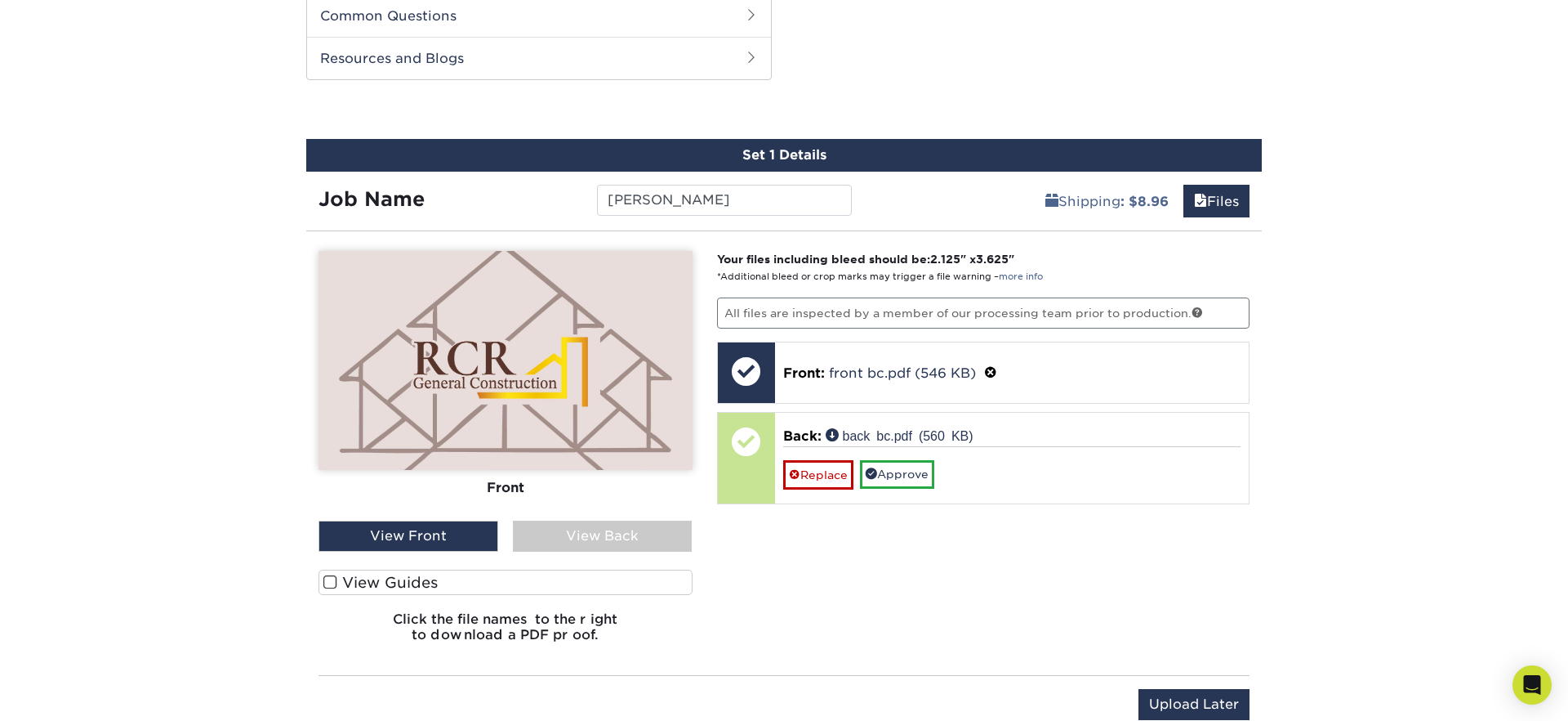
click at [607, 543] on div "View Back" at bounding box center [602, 536] width 179 height 31
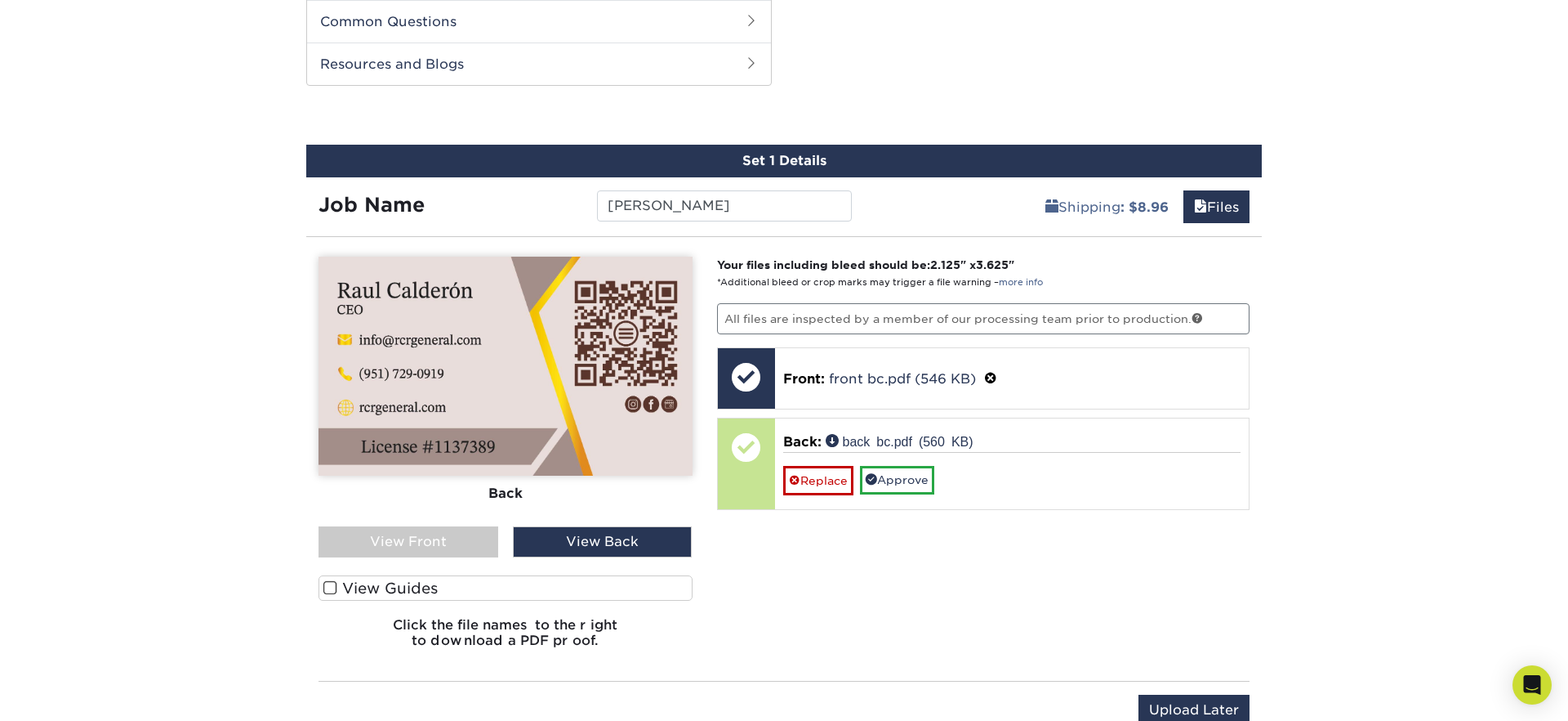
scroll to position [773, 0]
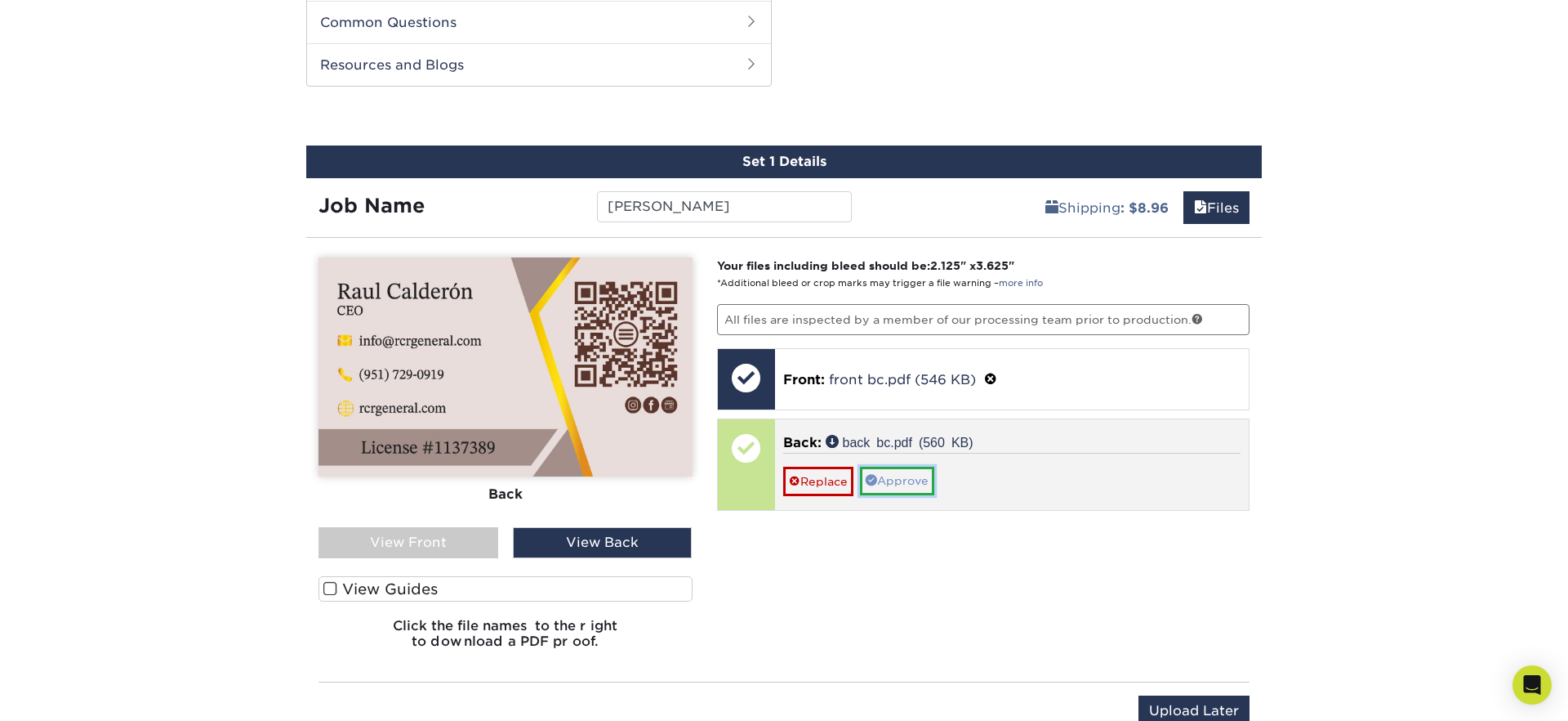
click at [917, 482] on link "Approve" at bounding box center [896, 480] width 74 height 28
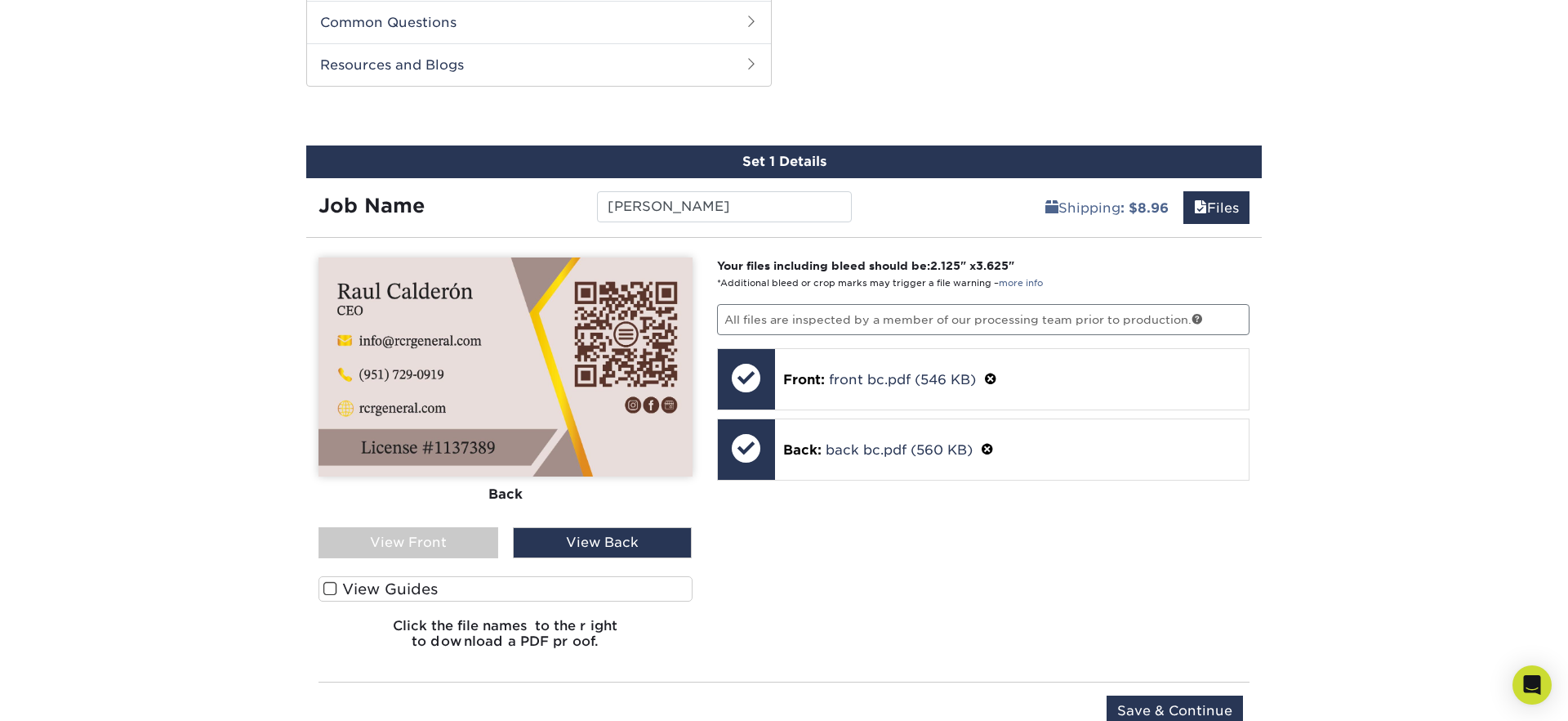
drag, startPoint x: 335, startPoint y: 590, endPoint x: 614, endPoint y: 577, distance: 279.3
click at [336, 590] on span at bounding box center [330, 589] width 14 height 16
click at [0, 0] on input "View Guides" at bounding box center [0, 0] width 0 height 0
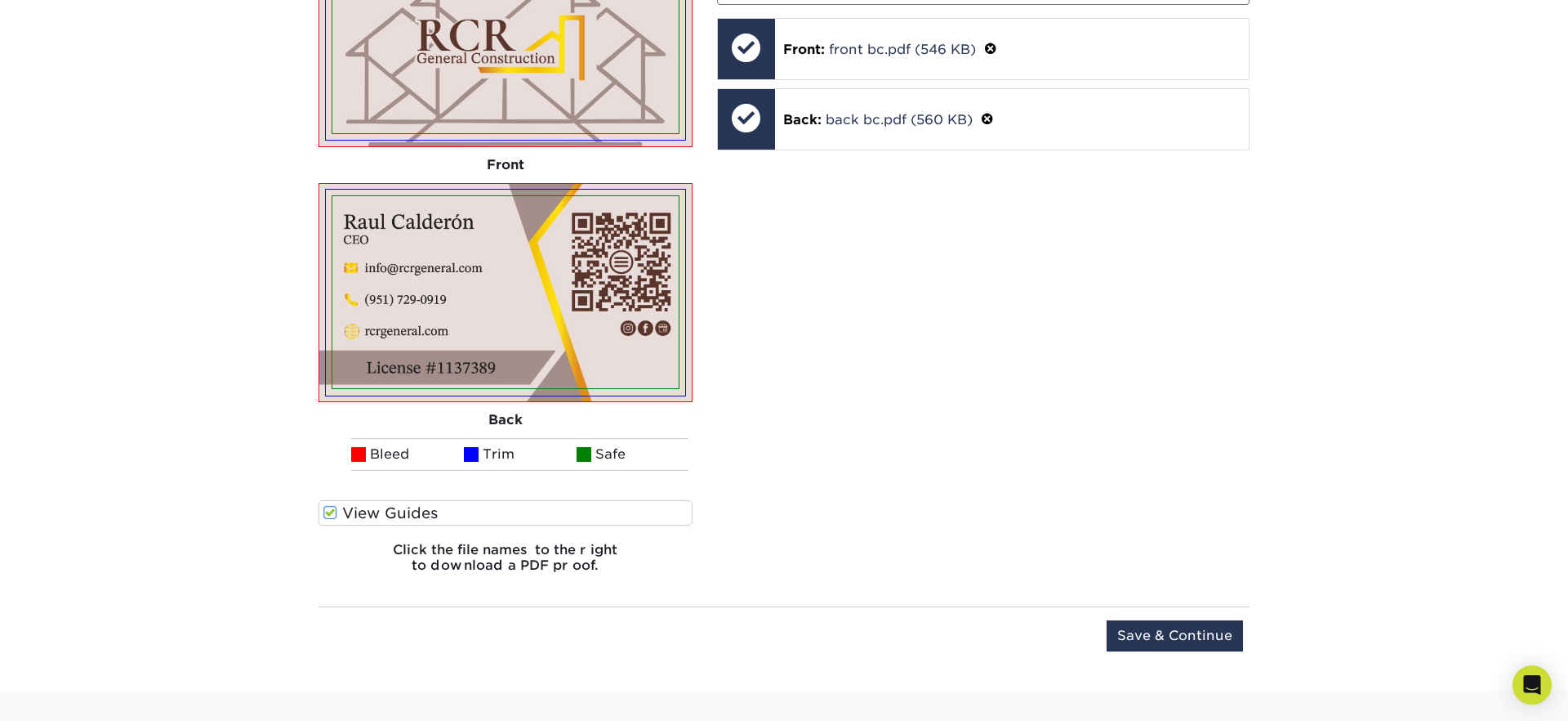
scroll to position [1141, 0]
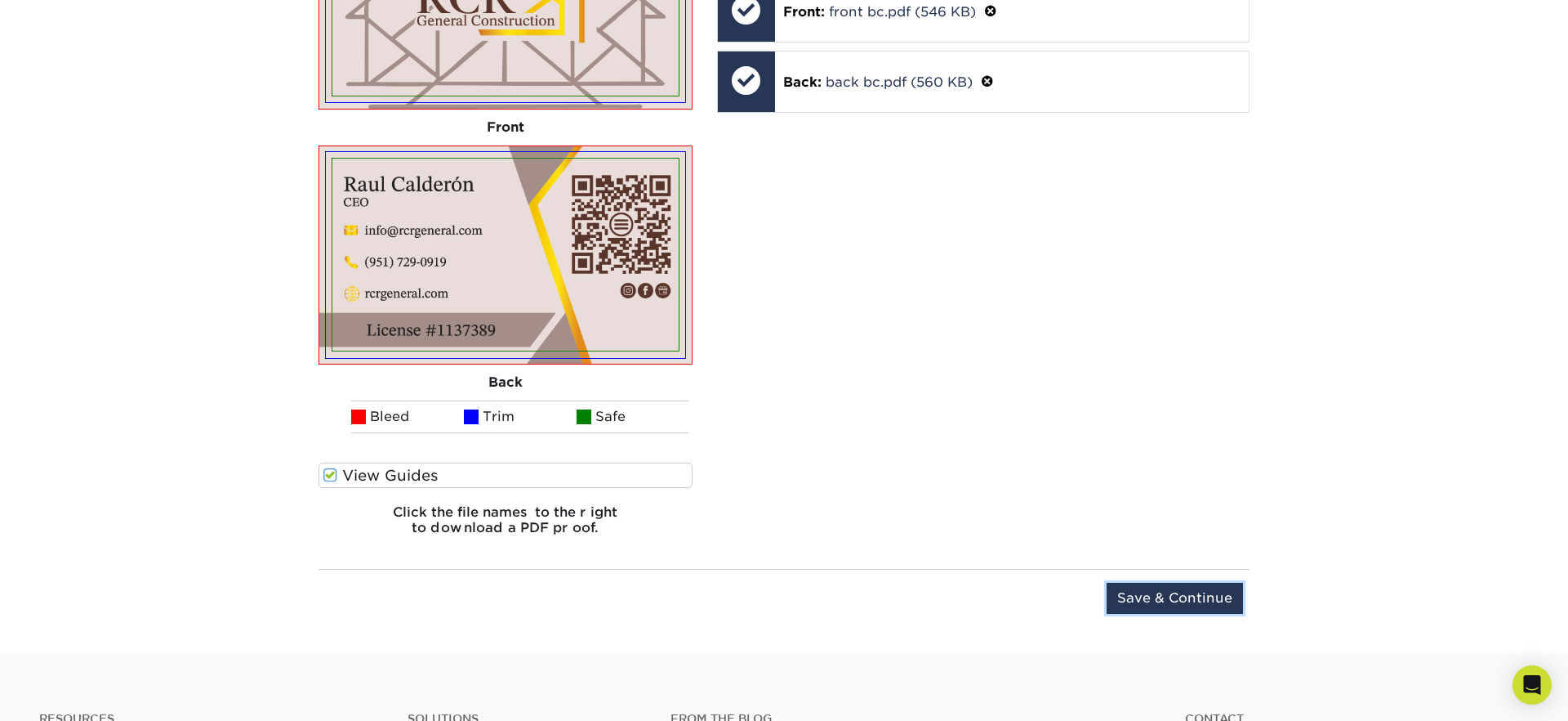
click at [1188, 594] on input "Save & Continue" at bounding box center [1175, 597] width 137 height 31
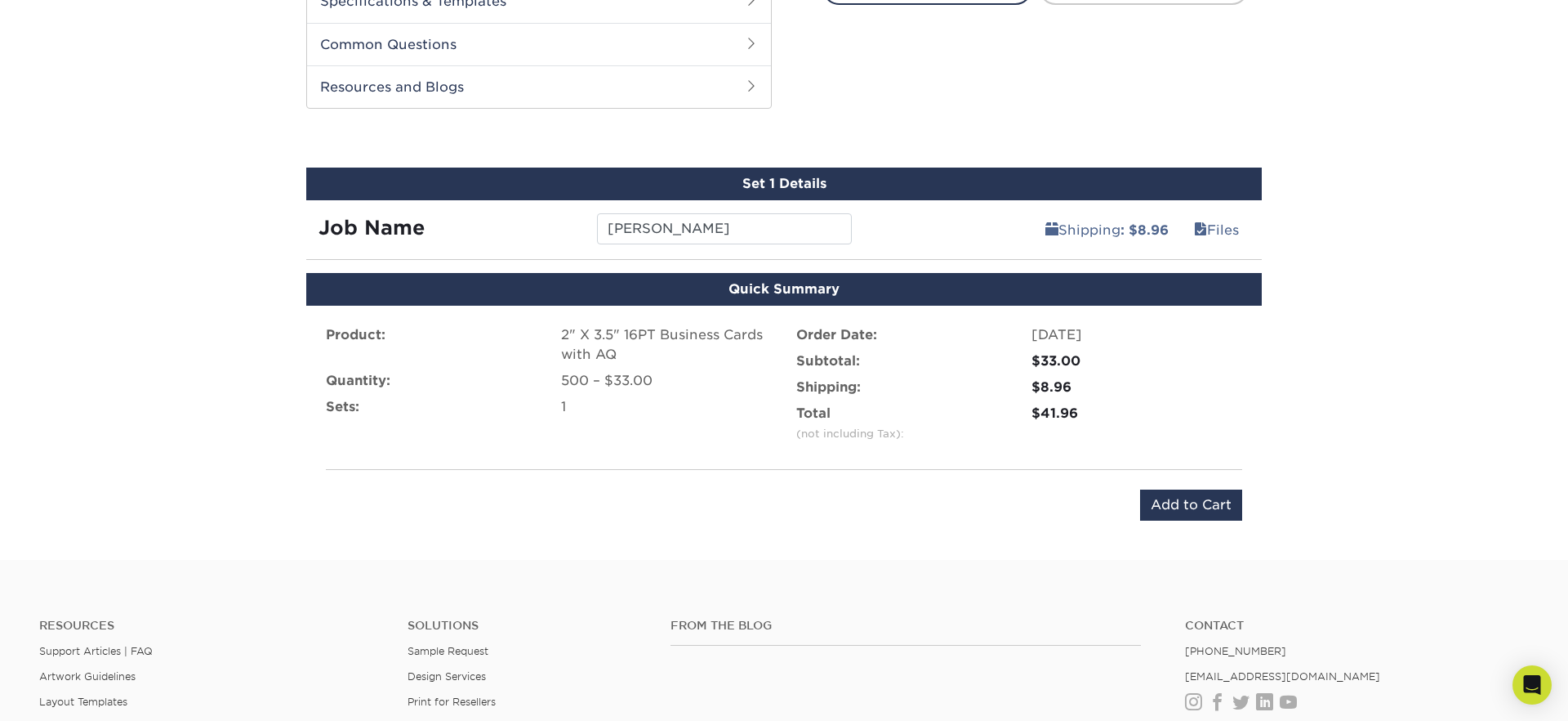
scroll to position [767, 0]
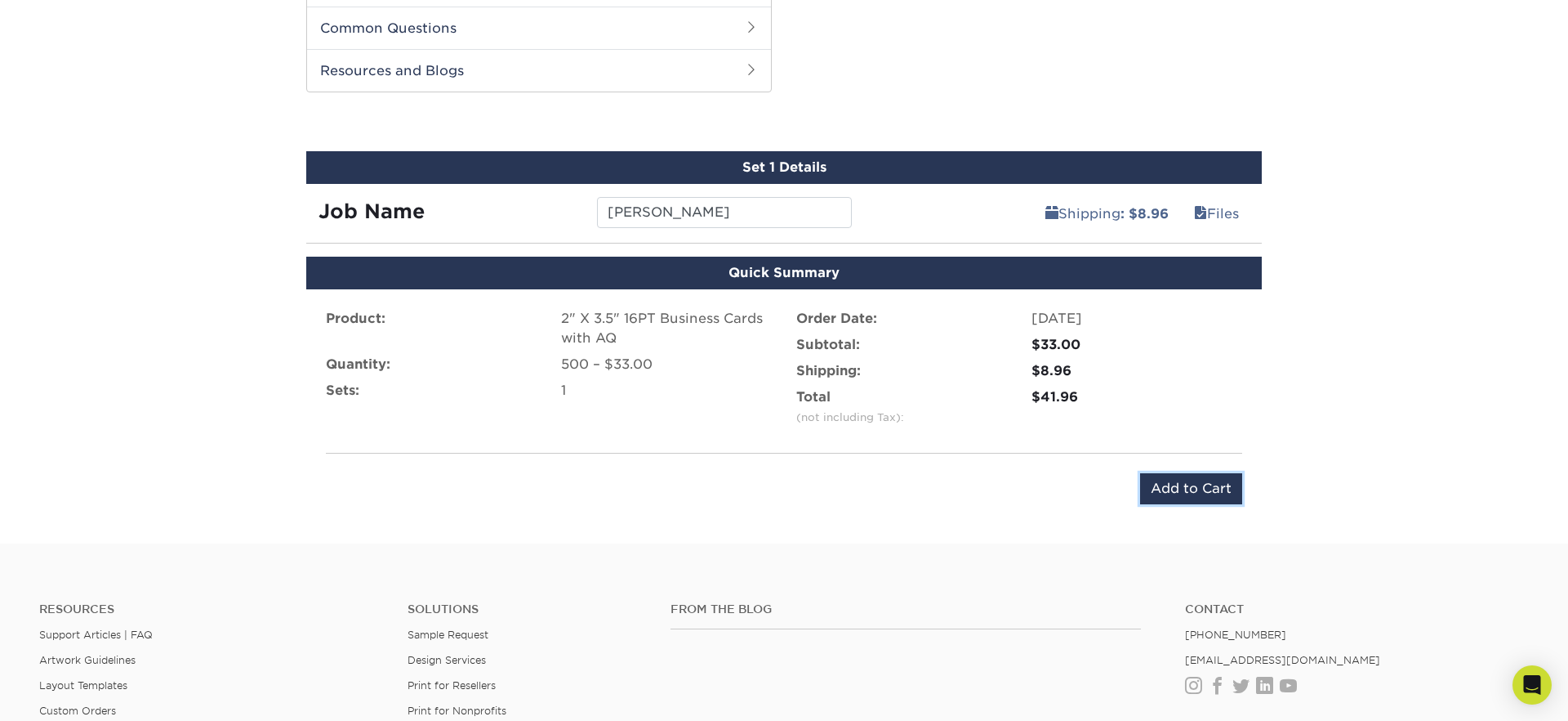
click at [1173, 484] on input "Add to Cart" at bounding box center [1190, 488] width 102 height 31
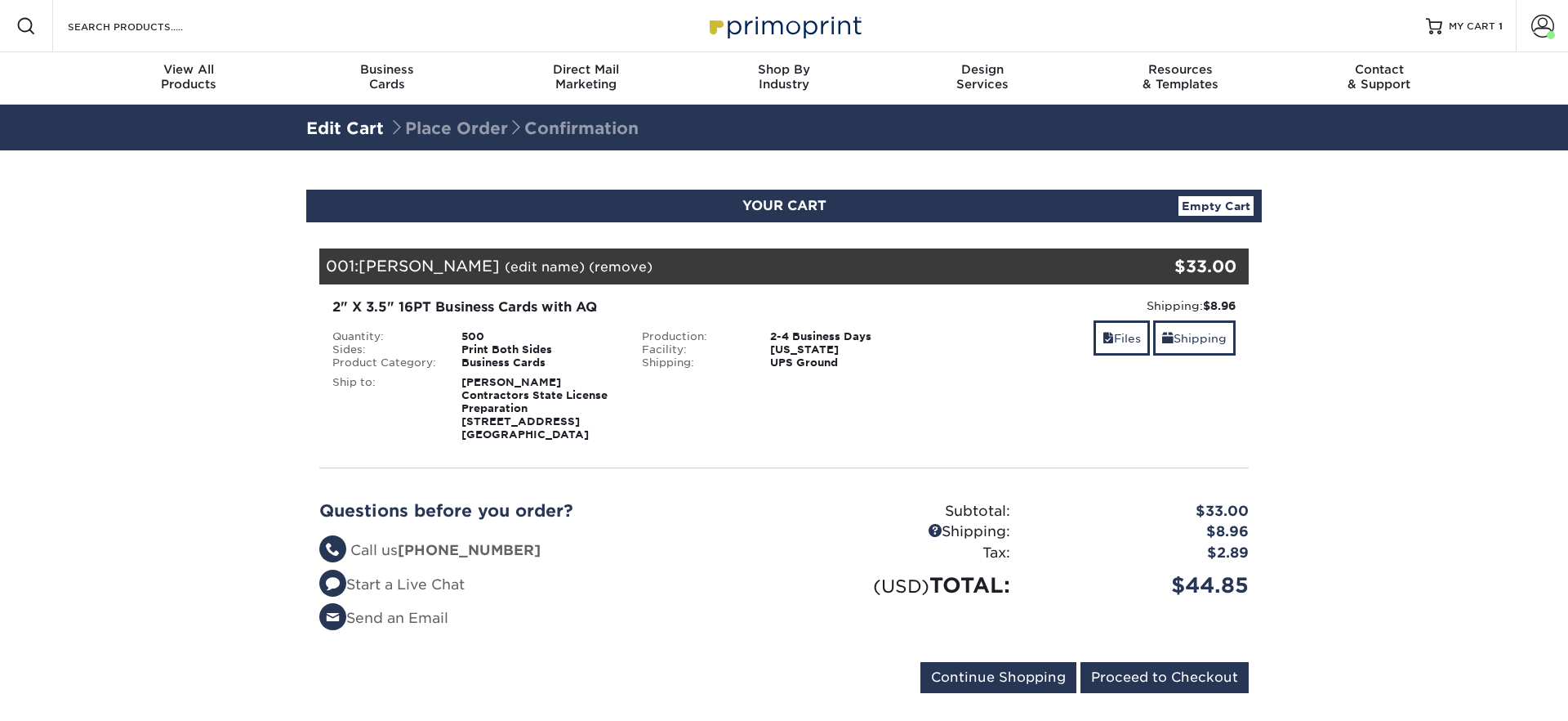
scroll to position [26, 0]
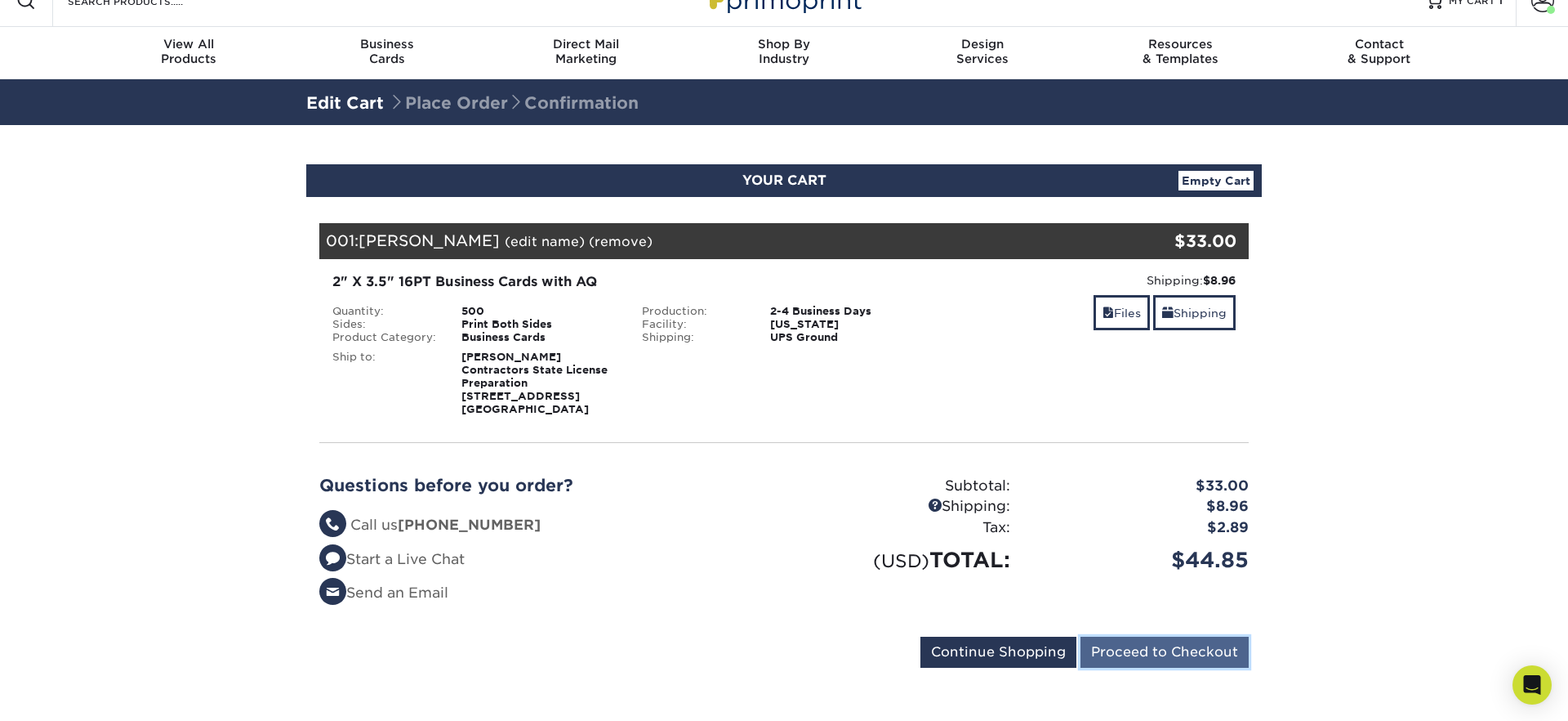
click at [1178, 659] on input "Proceed to Checkout" at bounding box center [1165, 652] width 168 height 31
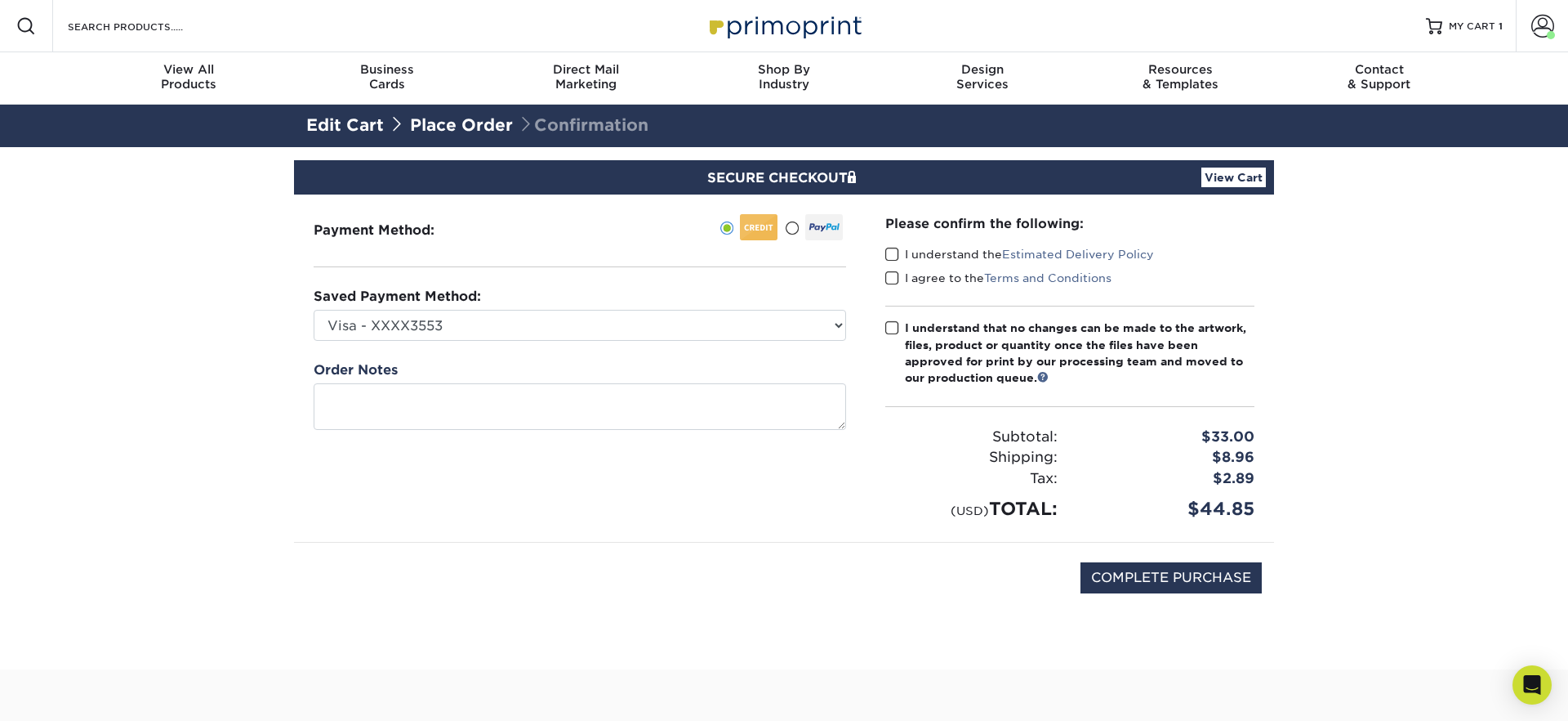
click at [888, 254] on span at bounding box center [892, 255] width 14 height 16
click at [0, 0] on input "I understand the Estimated Delivery Policy" at bounding box center [0, 0] width 0 height 0
click at [887, 279] on span at bounding box center [892, 279] width 14 height 16
click at [0, 0] on input "I agree to the Terms and Conditions" at bounding box center [0, 0] width 0 height 0
drag, startPoint x: 892, startPoint y: 325, endPoint x: 895, endPoint y: 348, distance: 23.2
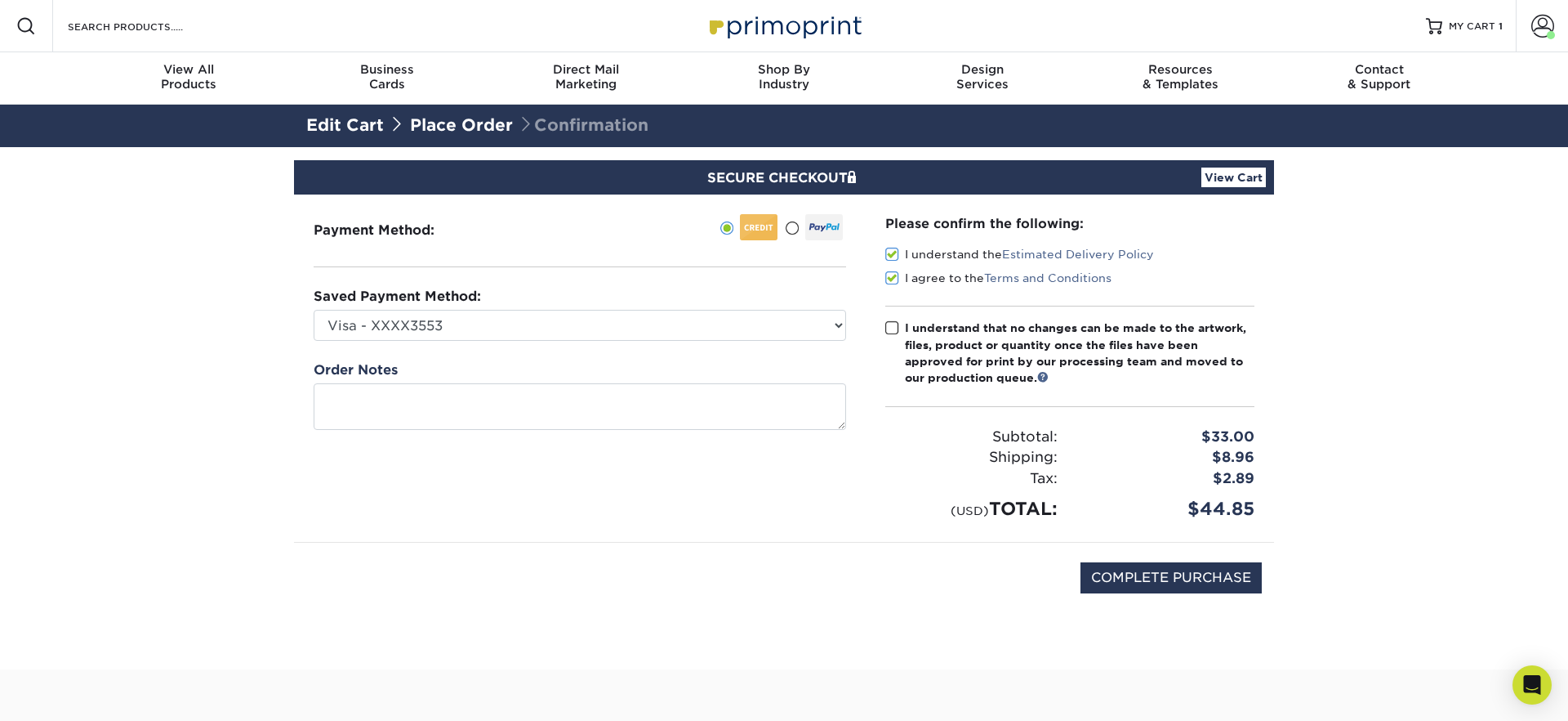
click at [891, 325] on span at bounding box center [892, 328] width 14 height 16
click at [0, 0] on input "I understand that no changes can be made to the artwork, files, product or quan…" at bounding box center [0, 0] width 0 height 0
drag, startPoint x: 870, startPoint y: 563, endPoint x: 996, endPoint y: 584, distance: 127.7
click at [872, 563] on div "COMPLETE PURCHASE" at bounding box center [784, 586] width 955 height 87
click at [1152, 577] on input "COMPLETE PURCHASE" at bounding box center [1171, 577] width 181 height 31
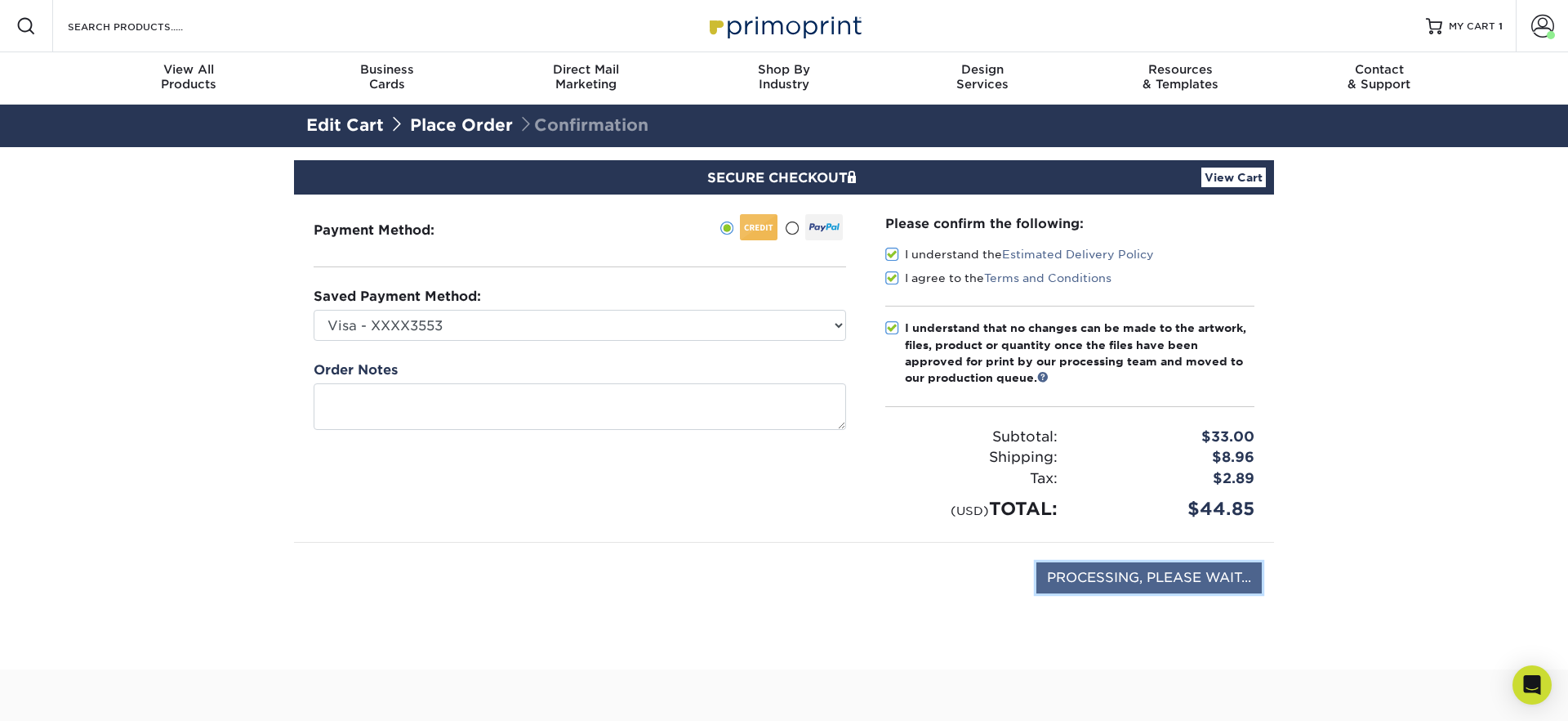
type input "PROCESSING, PLEASE WAIT..."
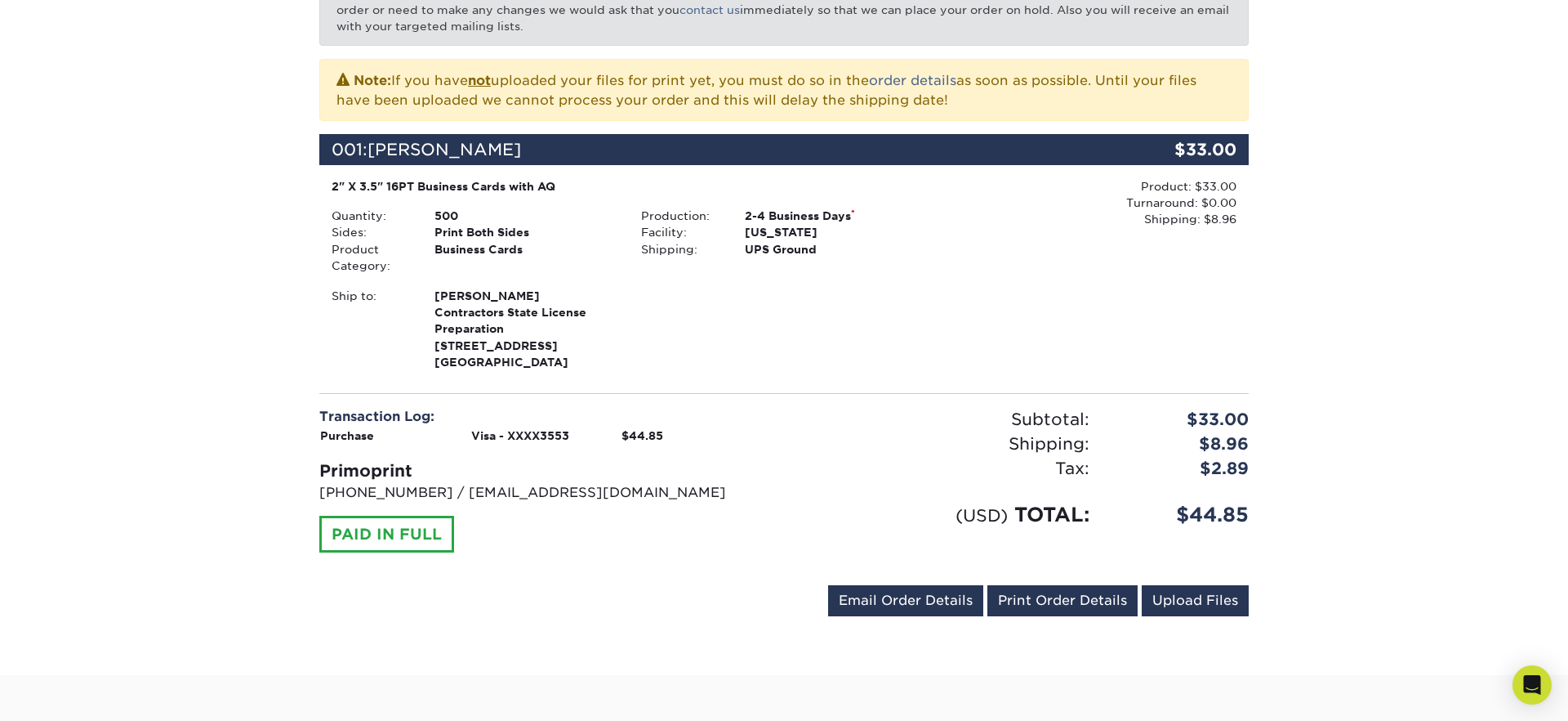
scroll to position [386, 0]
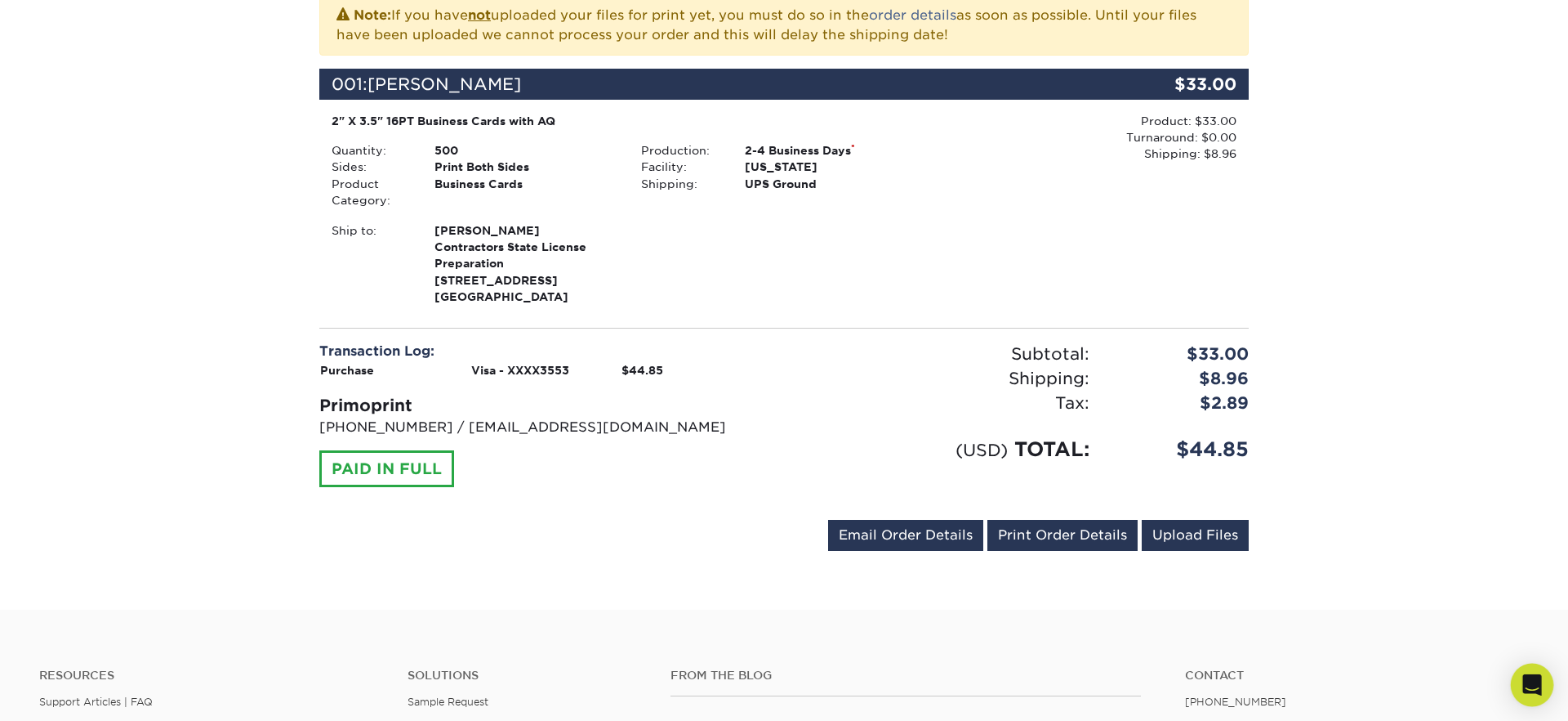
click at [1537, 675] on icon "Open Intercom Messenger" at bounding box center [1531, 684] width 21 height 21
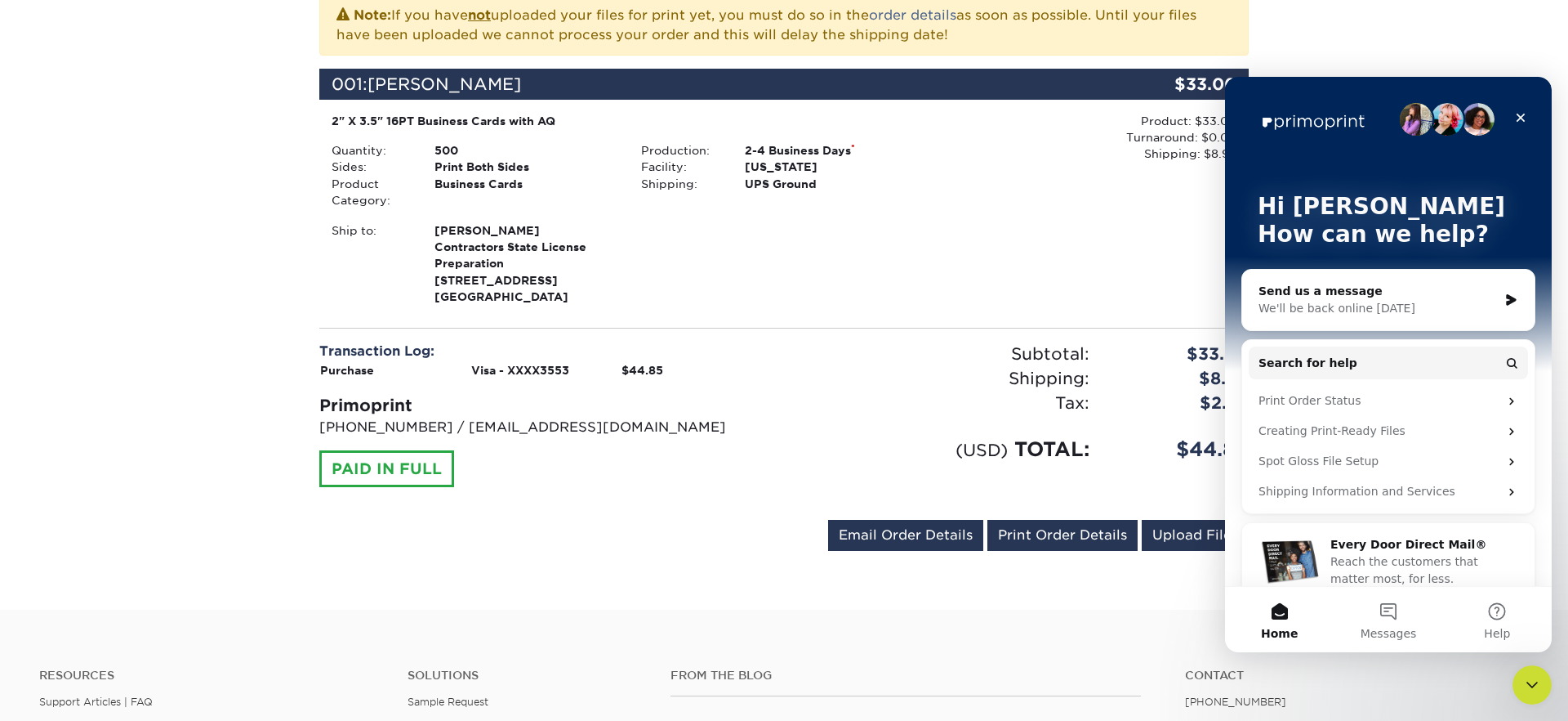
scroll to position [22, 0]
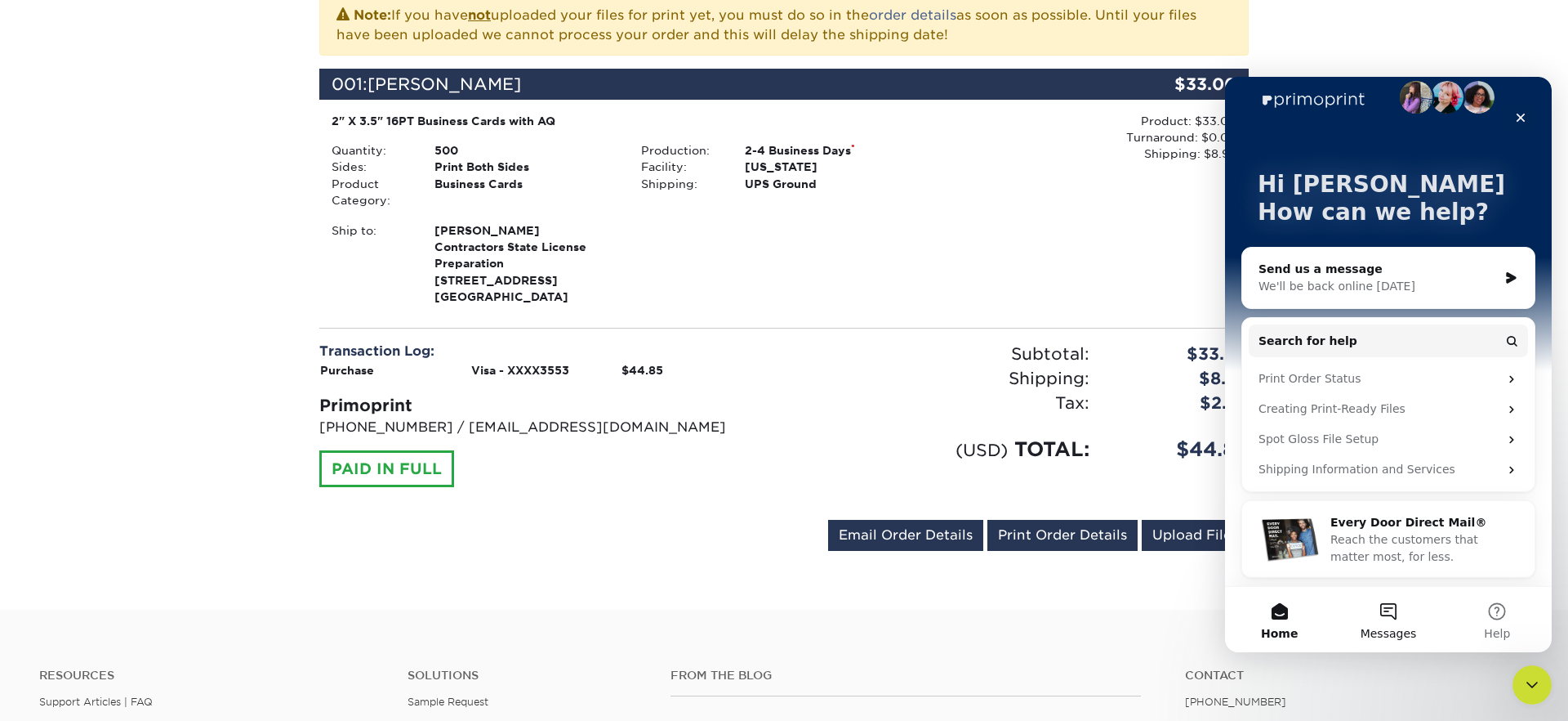
click at [1386, 629] on span "Messages" at bounding box center [1388, 634] width 56 height 12
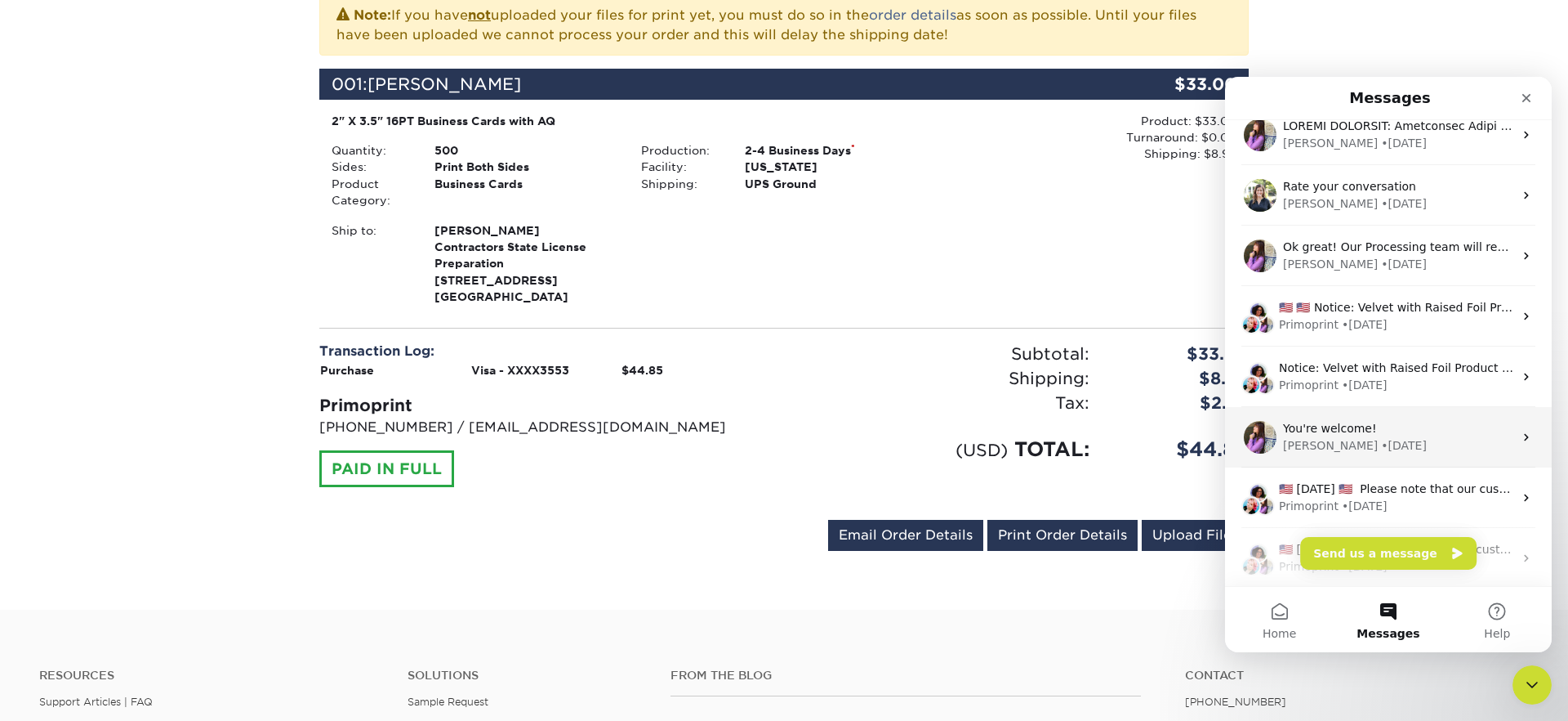
scroll to position [204, 0]
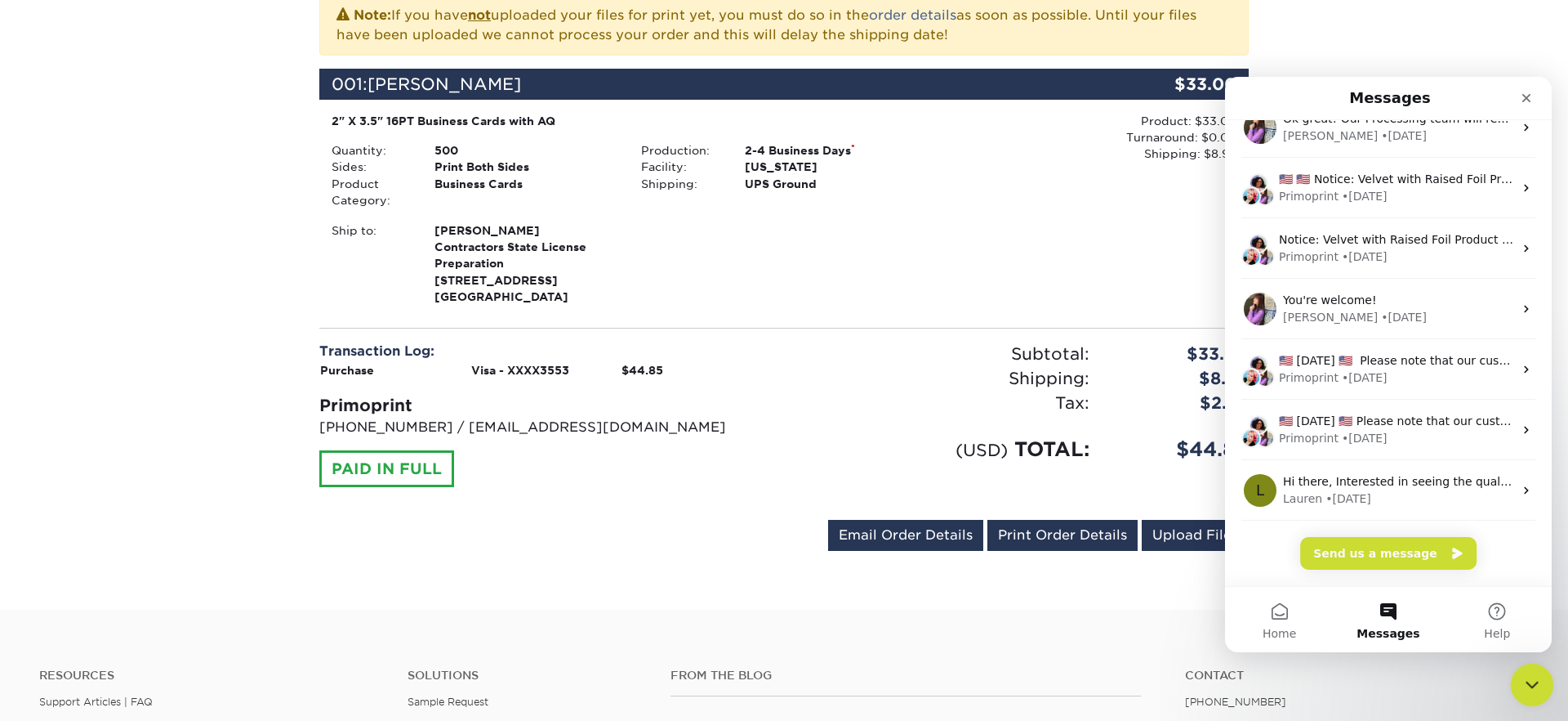
click at [1536, 670] on div "Close Intercom Messenger" at bounding box center [1529, 682] width 40 height 40
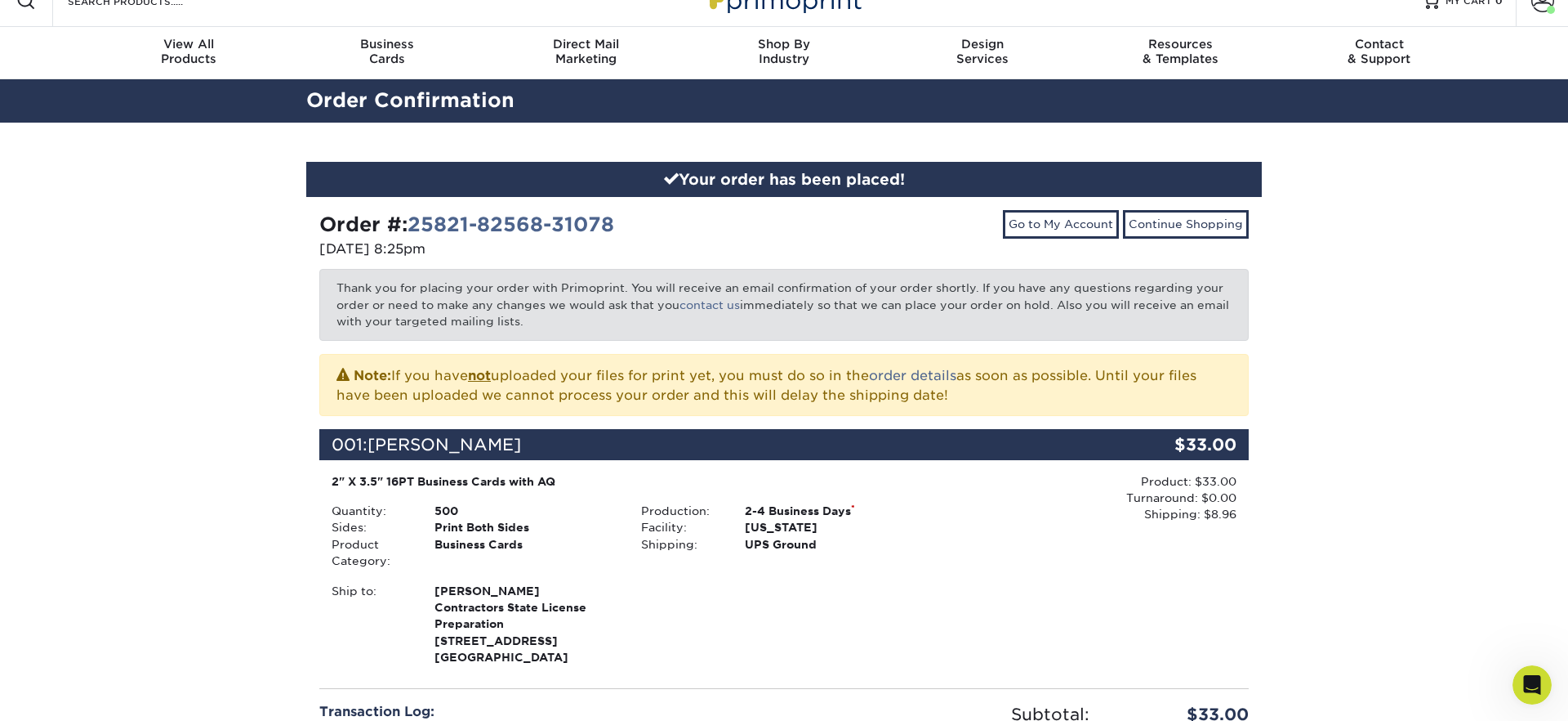
scroll to position [0, 0]
